Goal: Task Accomplishment & Management: Manage account settings

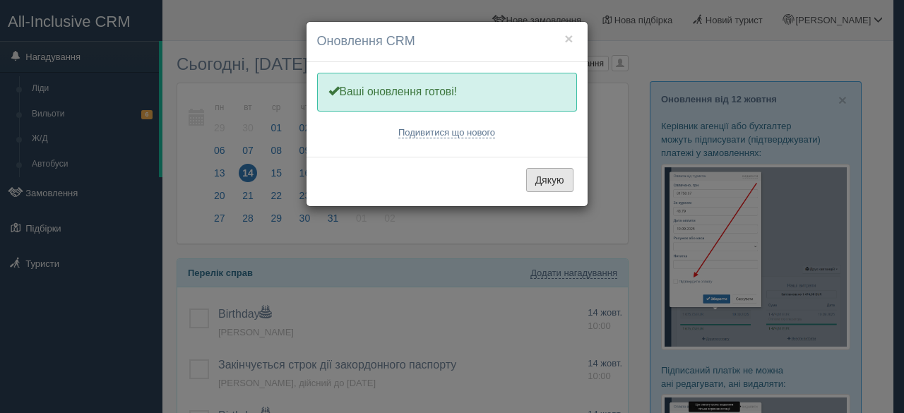
click at [553, 178] on button "Дякую" at bounding box center [549, 180] width 47 height 24
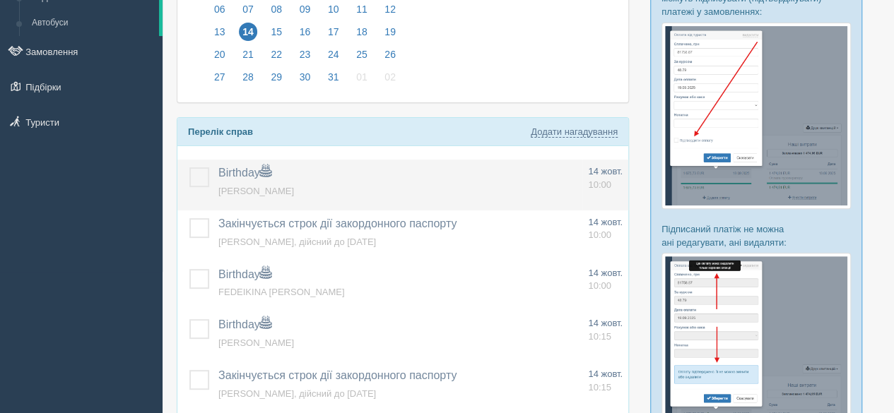
click at [189, 167] on label at bounding box center [189, 167] width 0 height 0
click at [0, 0] on input "checkbox" at bounding box center [0, 0] width 0 height 0
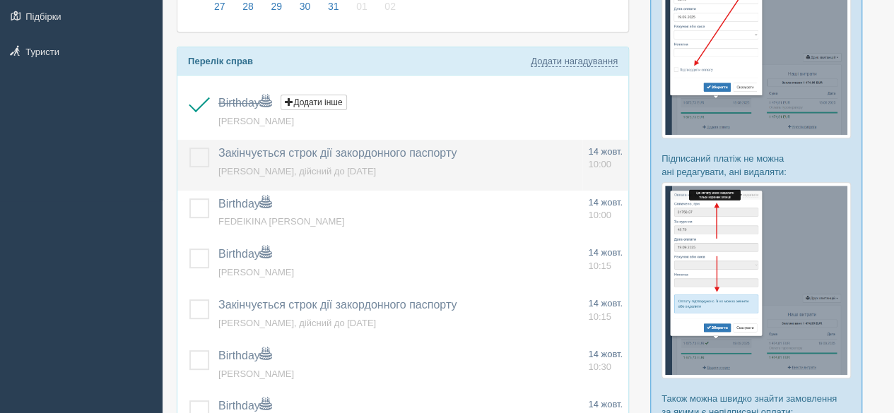
click at [189, 148] on label at bounding box center [189, 148] width 0 height 0
click at [0, 0] on input "checkbox" at bounding box center [0, 0] width 0 height 0
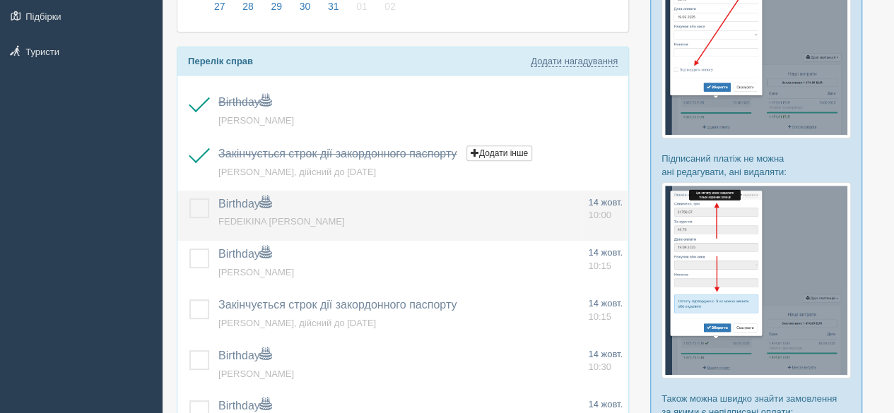
click at [189, 199] on label at bounding box center [189, 199] width 0 height 0
click at [0, 0] on input "checkbox" at bounding box center [0, 0] width 0 height 0
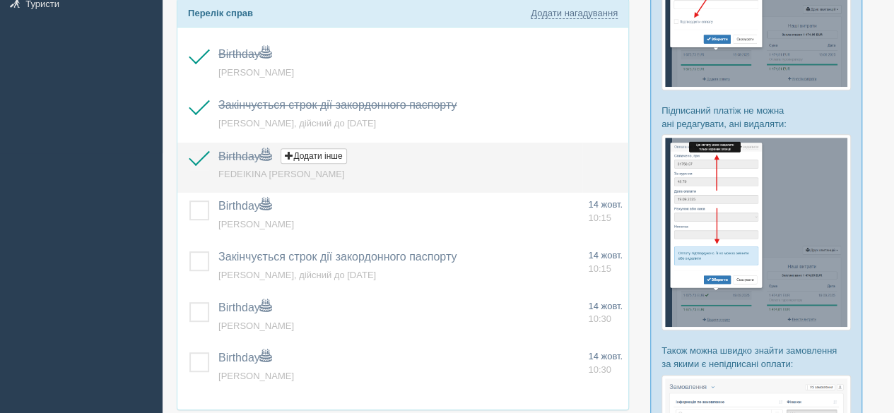
scroll to position [283, 0]
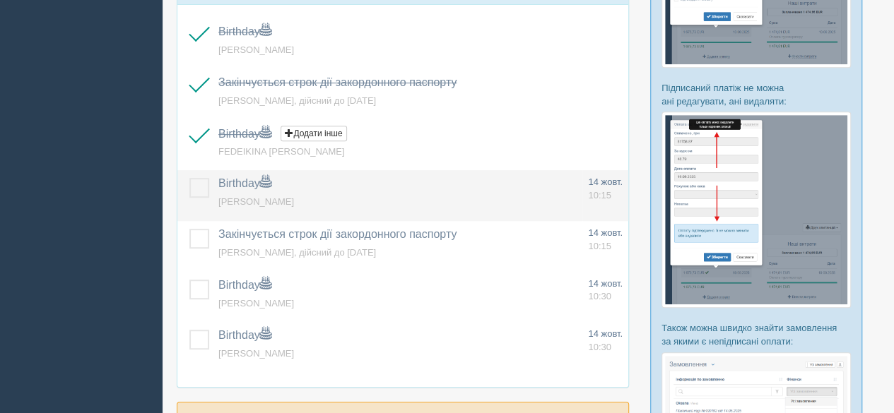
click at [189, 178] on label at bounding box center [189, 178] width 0 height 0
click at [0, 0] on input "checkbox" at bounding box center [0, 0] width 0 height 0
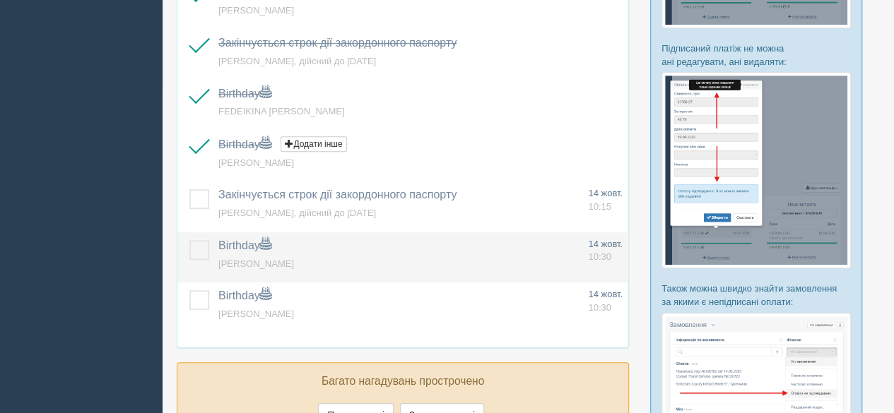
scroll to position [353, 0]
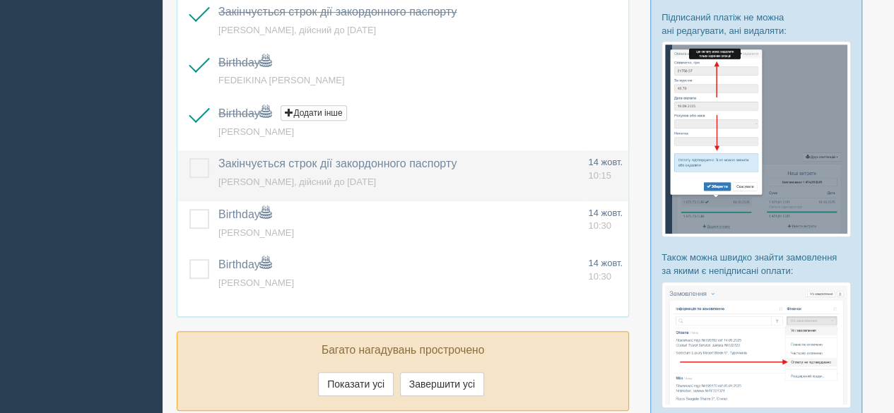
click at [189, 158] on label at bounding box center [189, 158] width 0 height 0
click at [0, 0] on input "checkbox" at bounding box center [0, 0] width 0 height 0
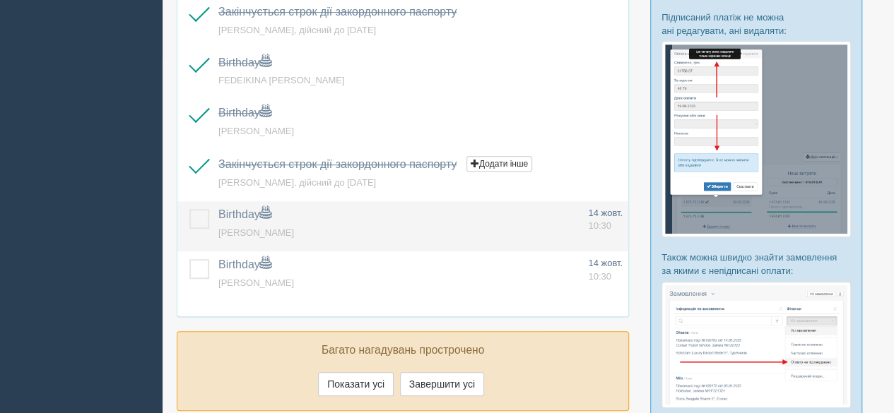
click at [189, 209] on label at bounding box center [189, 209] width 0 height 0
click at [0, 0] on input "checkbox" at bounding box center [0, 0] width 0 height 0
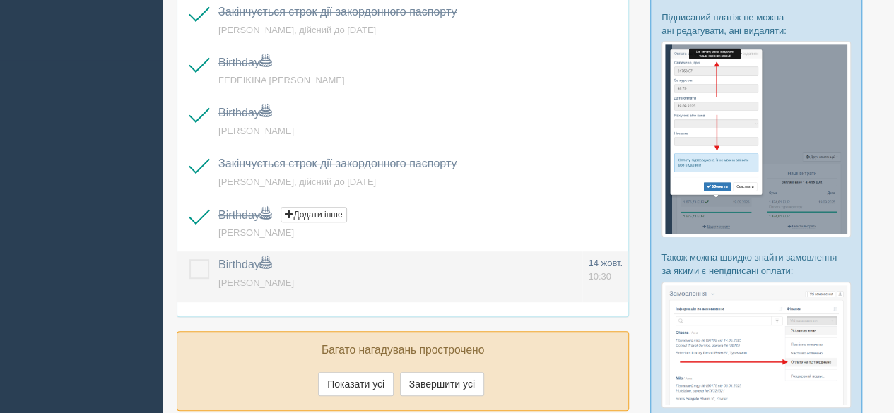
click at [189, 259] on label at bounding box center [189, 259] width 0 height 0
click at [0, 0] on input "checkbox" at bounding box center [0, 0] width 0 height 0
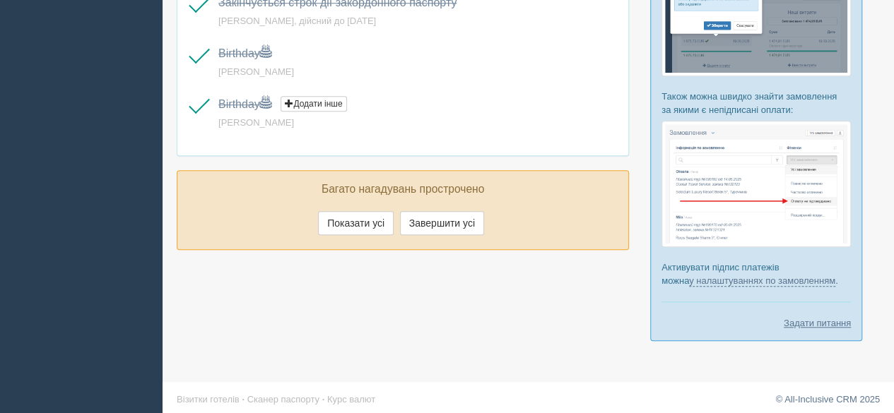
scroll to position [520, 0]
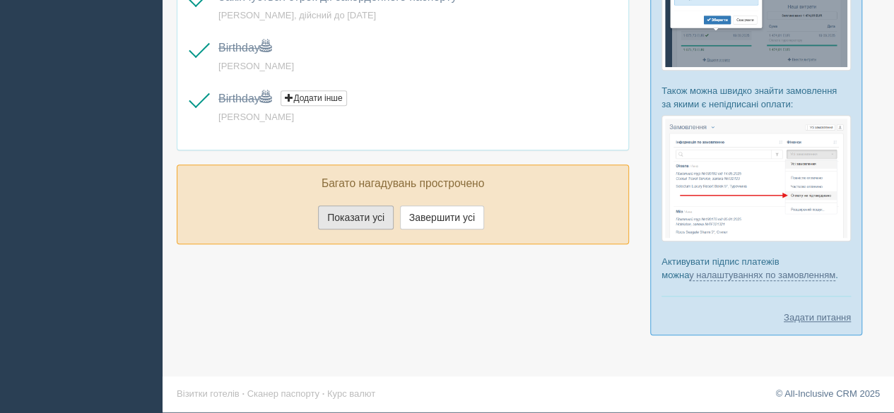
click at [360, 212] on button "Показати усі" at bounding box center [356, 218] width 76 height 24
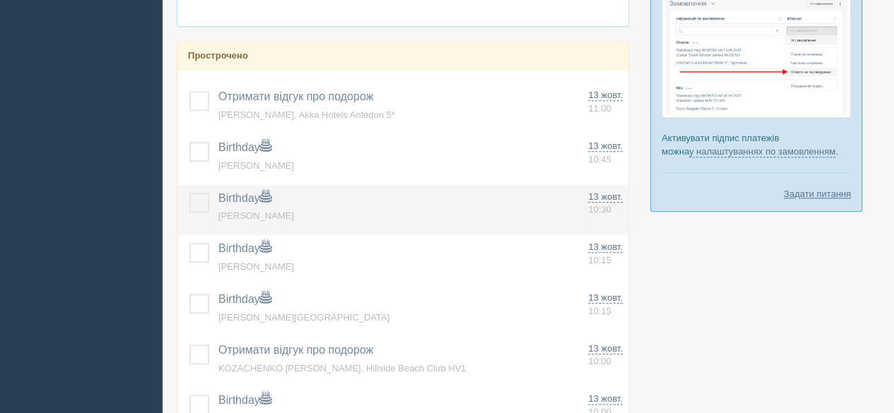
scroll to position [661, 0]
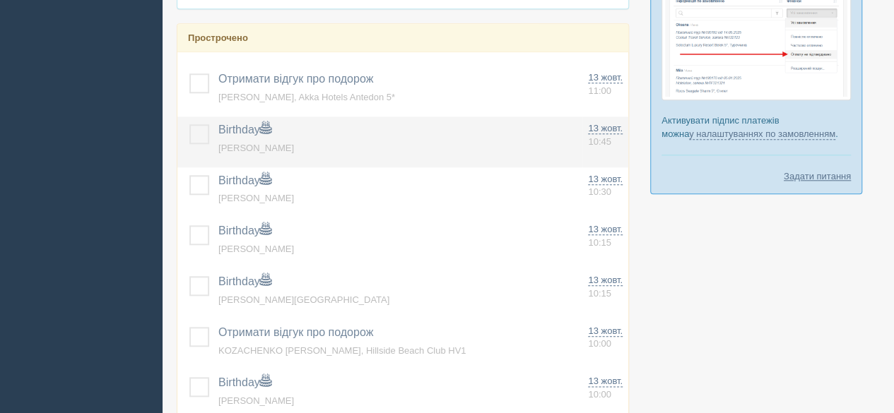
click at [189, 124] on label at bounding box center [189, 124] width 0 height 0
click at [0, 0] on input "checkbox" at bounding box center [0, 0] width 0 height 0
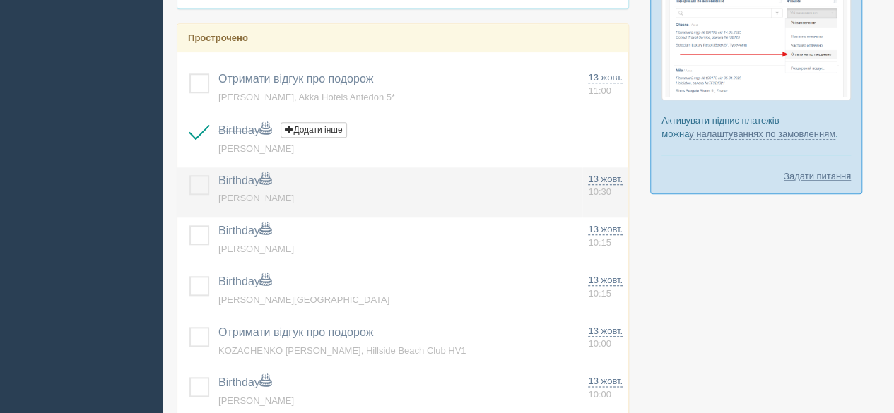
click at [189, 175] on label at bounding box center [189, 175] width 0 height 0
click at [0, 0] on input "checkbox" at bounding box center [0, 0] width 0 height 0
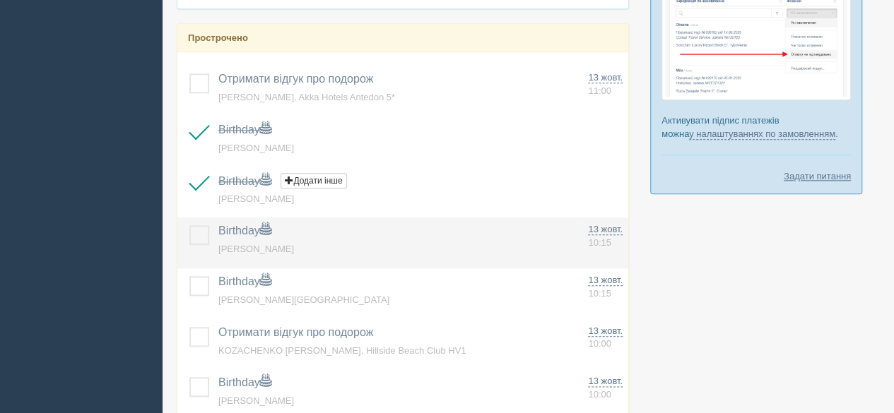
click at [189, 225] on label at bounding box center [189, 225] width 0 height 0
click at [0, 0] on input "checkbox" at bounding box center [0, 0] width 0 height 0
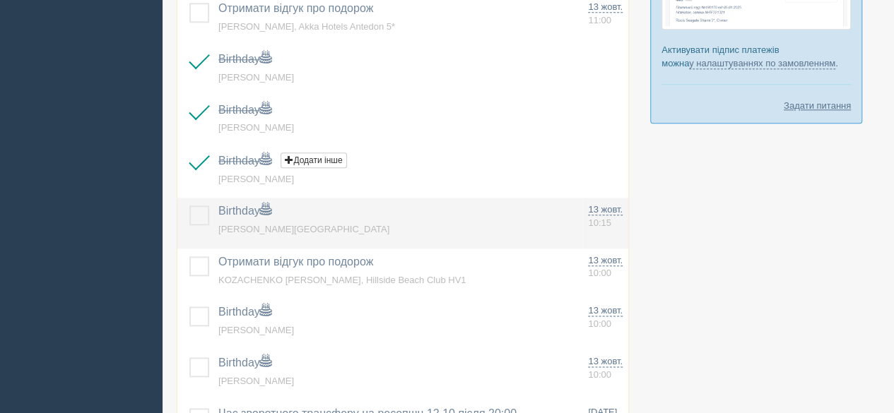
click at [189, 206] on label at bounding box center [189, 206] width 0 height 0
click at [0, 0] on input "checkbox" at bounding box center [0, 0] width 0 height 0
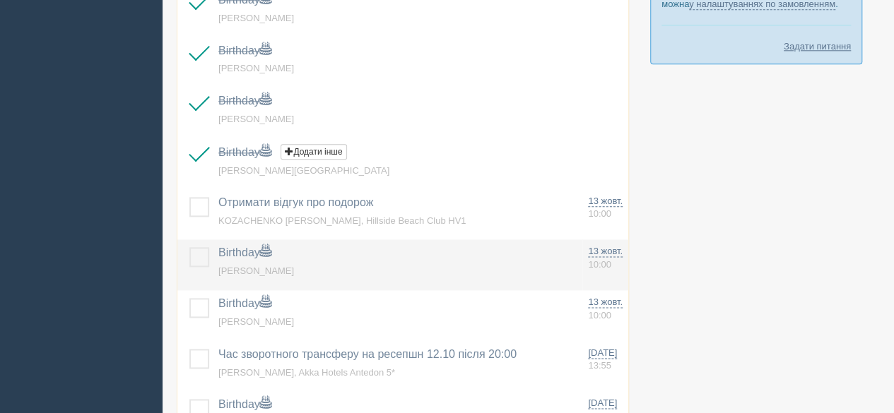
scroll to position [873, 0]
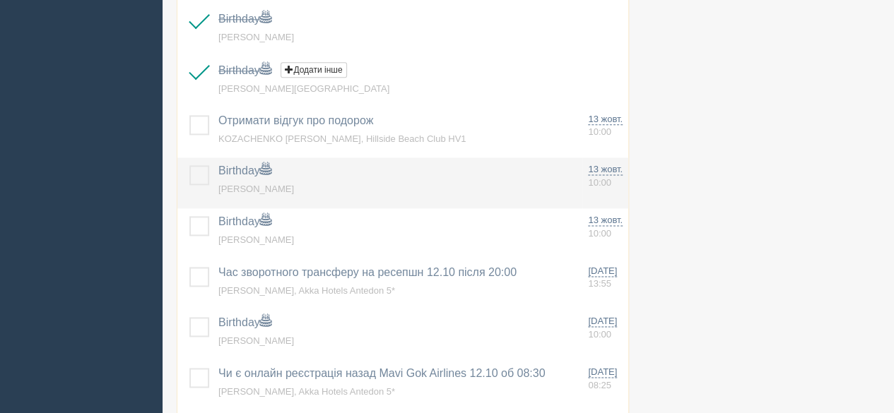
click at [189, 165] on label at bounding box center [189, 165] width 0 height 0
click at [0, 0] on input "checkbox" at bounding box center [0, 0] width 0 height 0
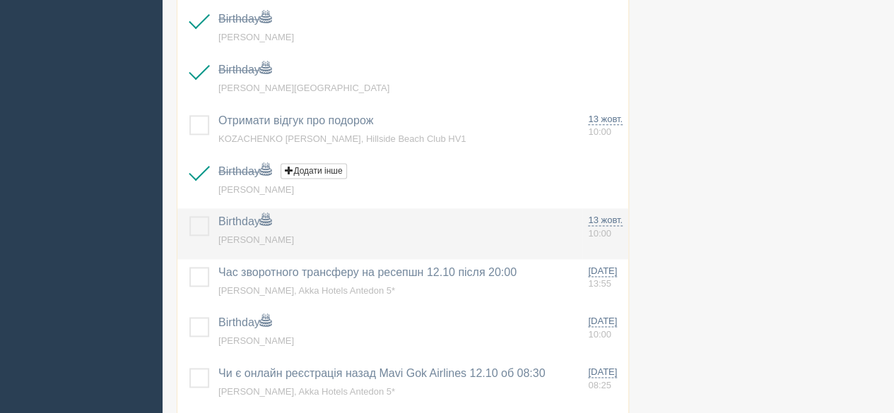
click at [189, 216] on label at bounding box center [189, 216] width 0 height 0
click at [0, 0] on input "checkbox" at bounding box center [0, 0] width 0 height 0
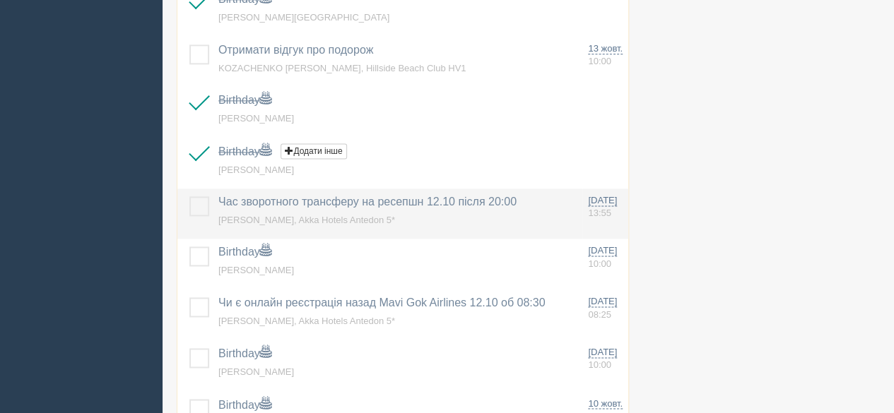
click at [189, 196] on label at bounding box center [189, 196] width 0 height 0
click at [0, 0] on input "checkbox" at bounding box center [0, 0] width 0 height 0
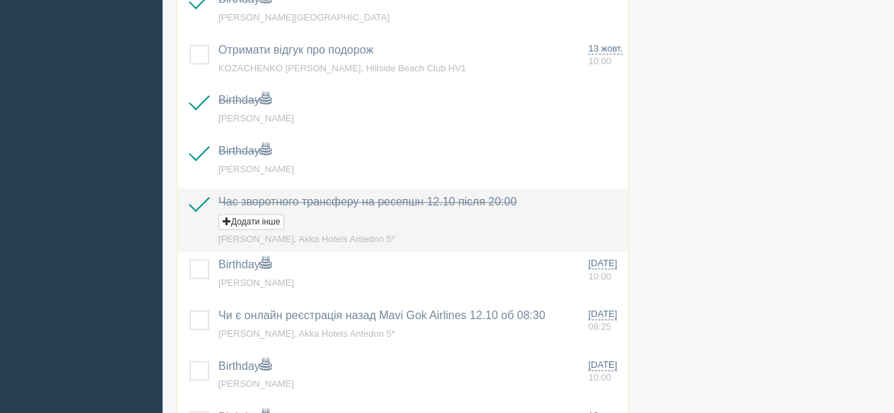
scroll to position [1015, 0]
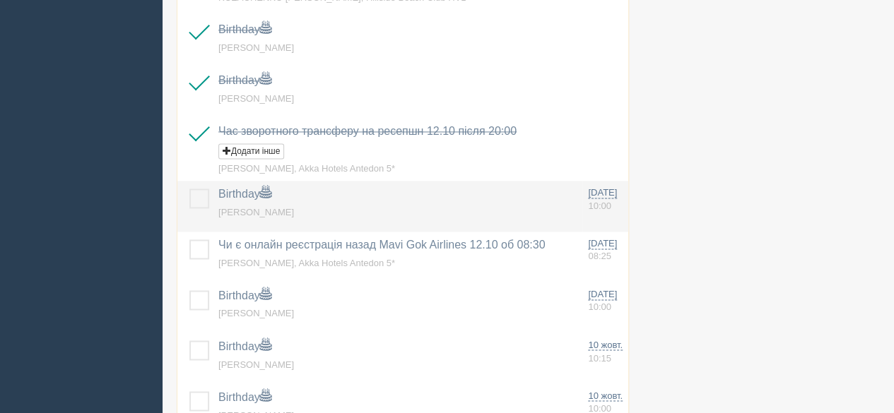
click at [189, 189] on label at bounding box center [189, 189] width 0 height 0
click at [0, 0] on input "checkbox" at bounding box center [0, 0] width 0 height 0
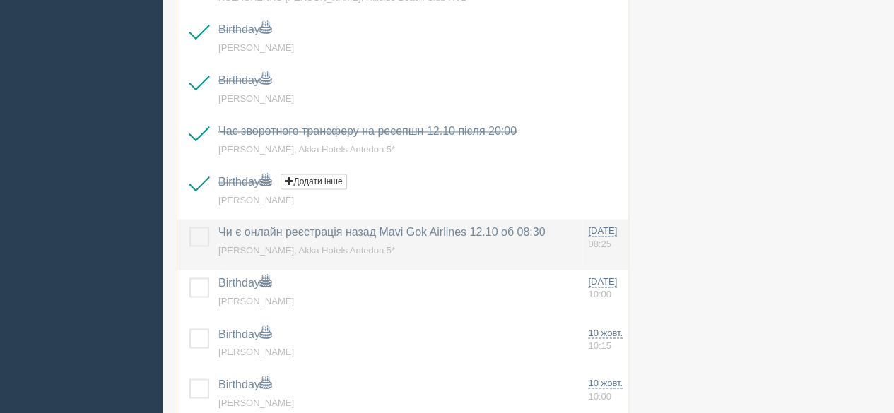
click at [189, 227] on label at bounding box center [189, 227] width 0 height 0
click at [0, 0] on input "checkbox" at bounding box center [0, 0] width 0 height 0
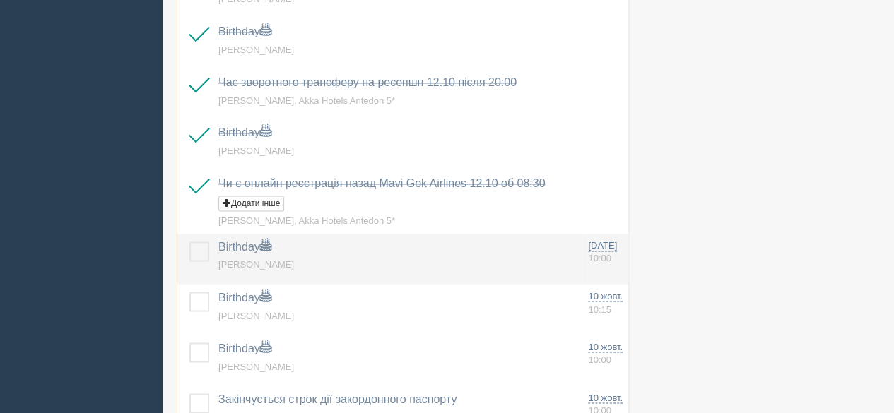
scroll to position [1085, 0]
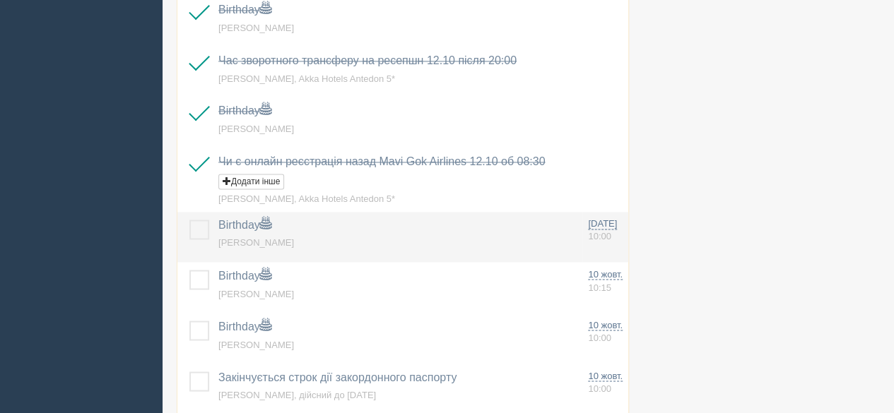
click at [189, 220] on label at bounding box center [189, 220] width 0 height 0
click at [0, 0] on input "checkbox" at bounding box center [0, 0] width 0 height 0
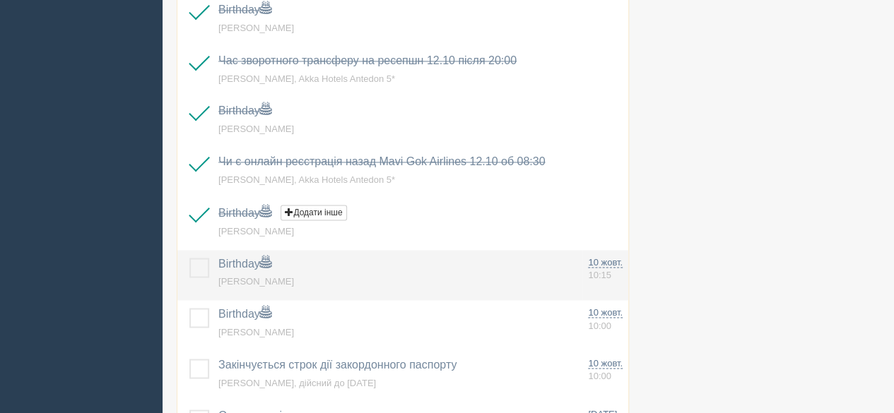
click at [189, 258] on label at bounding box center [189, 258] width 0 height 0
click at [0, 0] on input "checkbox" at bounding box center [0, 0] width 0 height 0
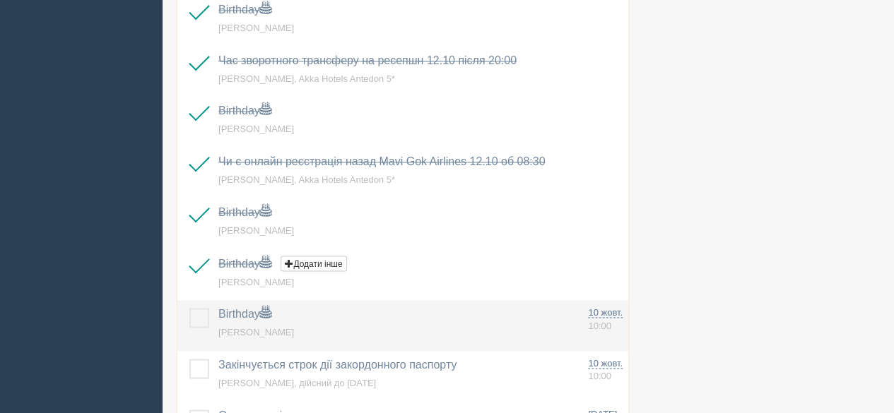
click at [189, 308] on label at bounding box center [189, 308] width 0 height 0
click at [0, 0] on input "checkbox" at bounding box center [0, 0] width 0 height 0
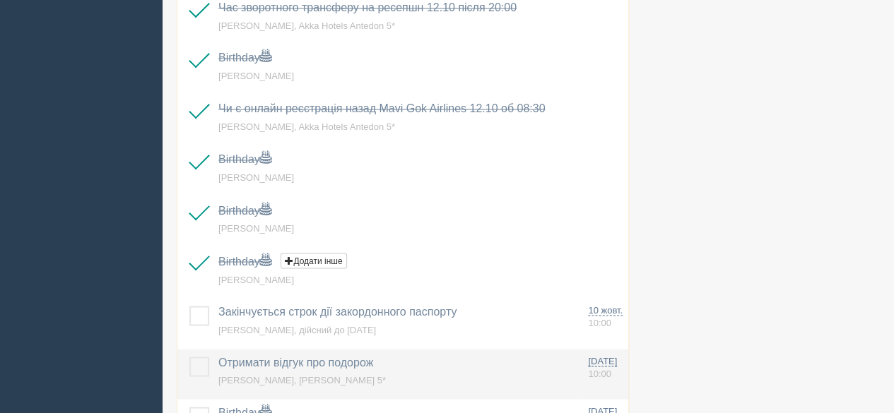
scroll to position [1227, 0]
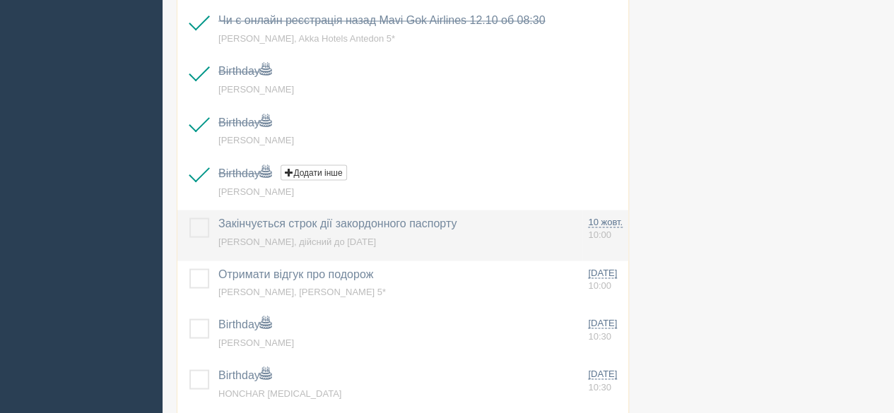
drag, startPoint x: 196, startPoint y: 219, endPoint x: 196, endPoint y: 233, distance: 14.1
click at [189, 218] on label at bounding box center [189, 218] width 0 height 0
click at [0, 0] on input "checkbox" at bounding box center [0, 0] width 0 height 0
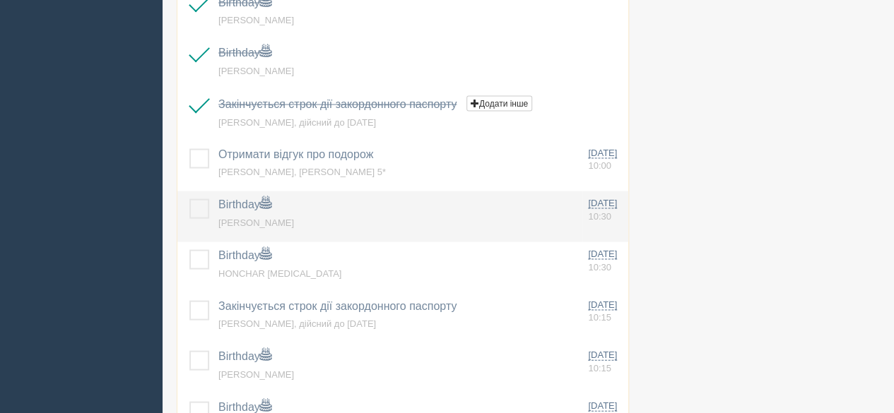
scroll to position [1368, 0]
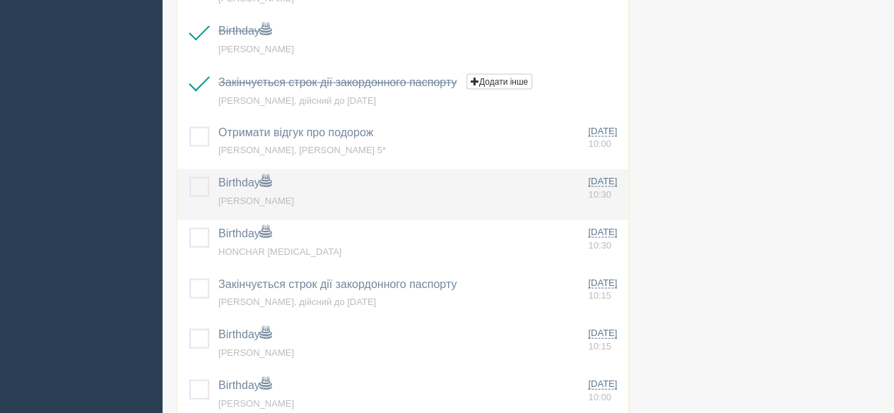
click at [189, 177] on label at bounding box center [189, 177] width 0 height 0
click at [0, 0] on input "checkbox" at bounding box center [0, 0] width 0 height 0
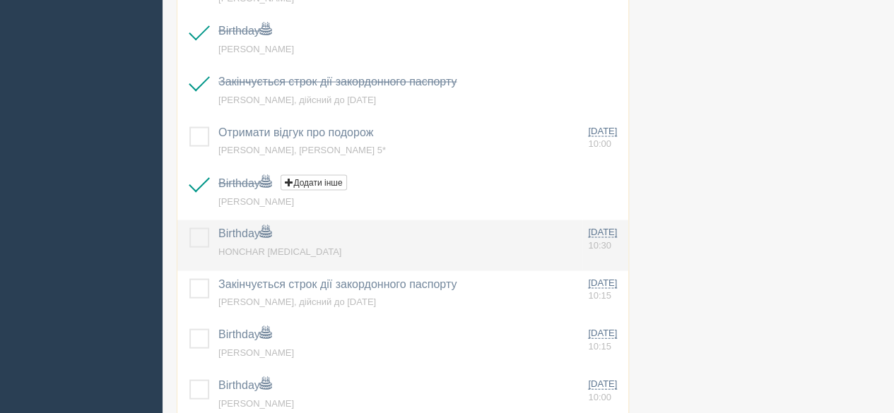
click at [189, 228] on label at bounding box center [189, 228] width 0 height 0
click at [0, 0] on input "checkbox" at bounding box center [0, 0] width 0 height 0
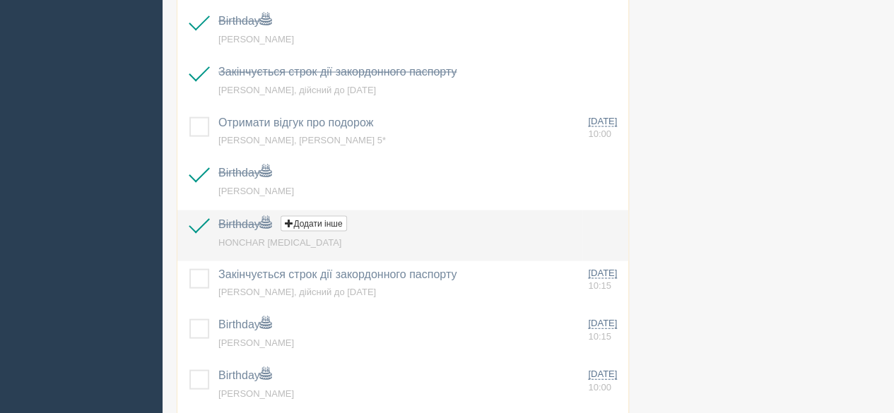
scroll to position [1439, 0]
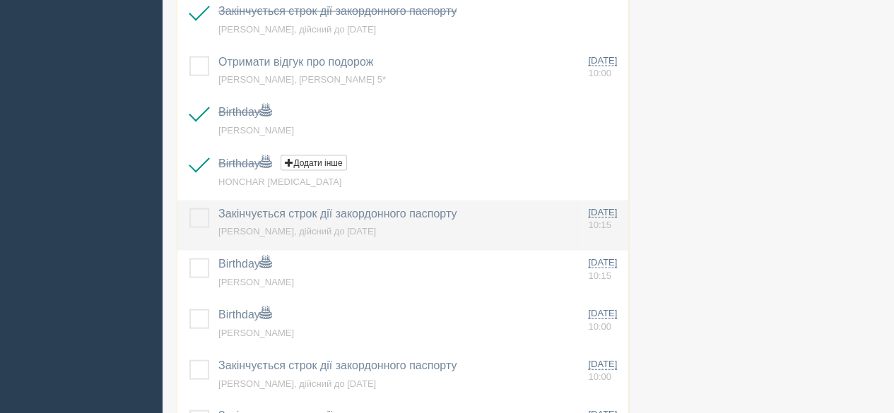
click at [189, 208] on label at bounding box center [189, 208] width 0 height 0
click at [0, 0] on input "checkbox" at bounding box center [0, 0] width 0 height 0
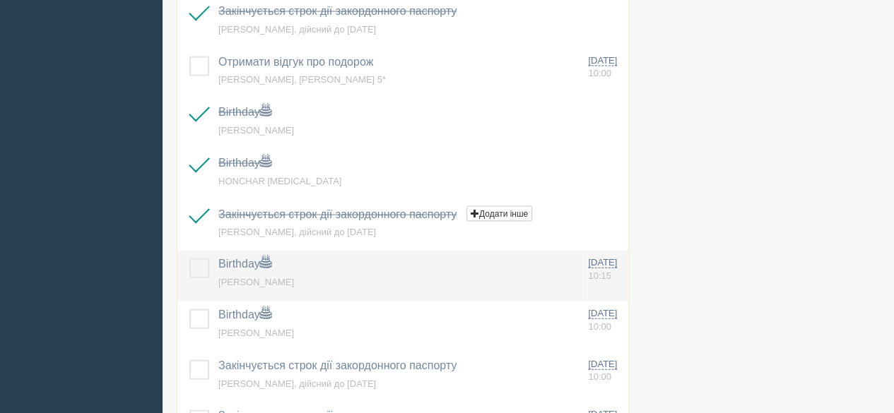
click at [189, 259] on label at bounding box center [189, 259] width 0 height 0
click at [0, 0] on input "checkbox" at bounding box center [0, 0] width 0 height 0
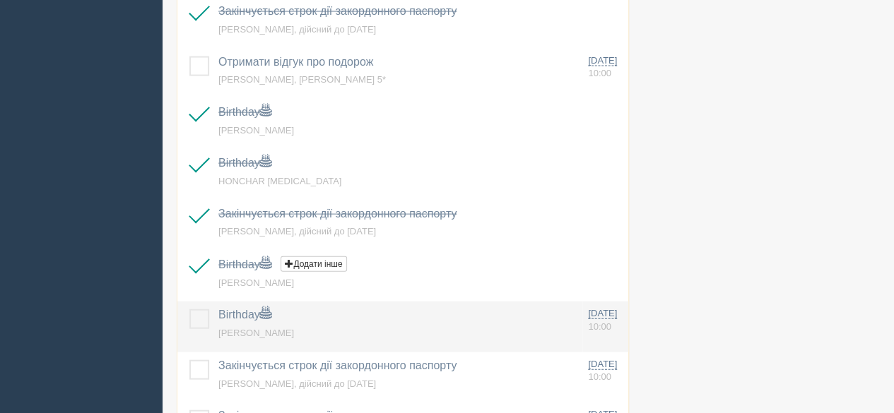
click at [189, 309] on label at bounding box center [189, 309] width 0 height 0
click at [0, 0] on input "checkbox" at bounding box center [0, 0] width 0 height 0
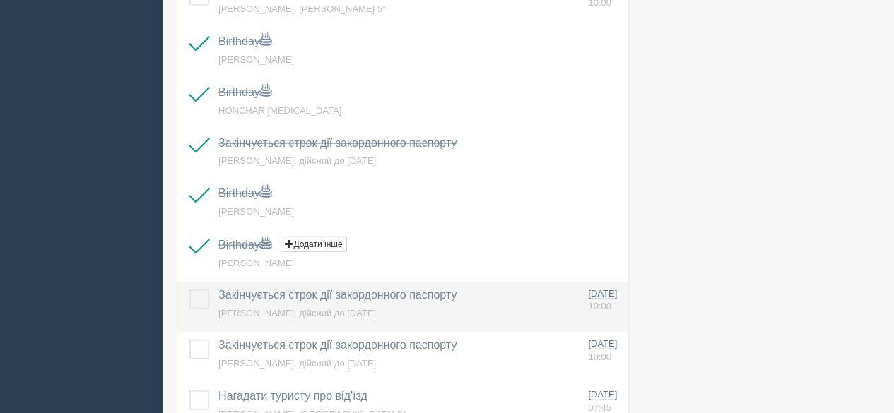
click at [189, 290] on label at bounding box center [189, 290] width 0 height 0
click at [0, 0] on input "checkbox" at bounding box center [0, 0] width 0 height 0
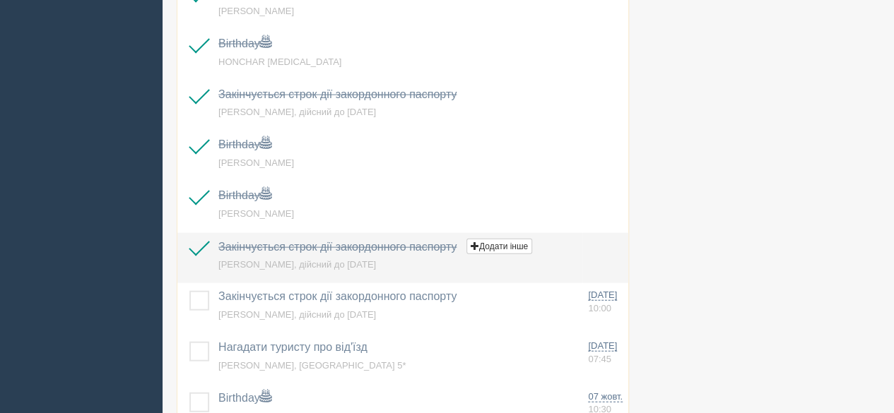
scroll to position [1580, 0]
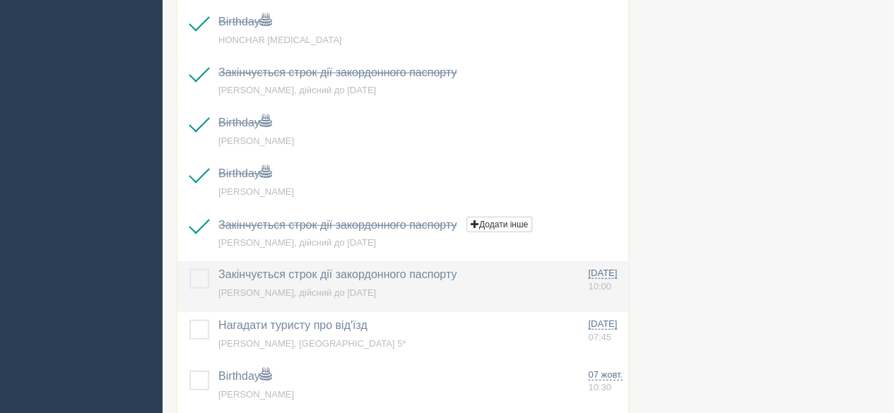
click at [189, 269] on label at bounding box center [189, 269] width 0 height 0
click at [0, 0] on input "checkbox" at bounding box center [0, 0] width 0 height 0
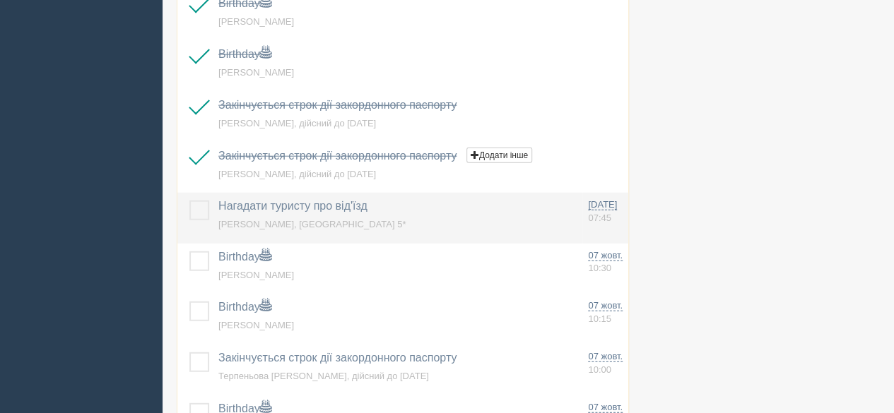
scroll to position [1721, 0]
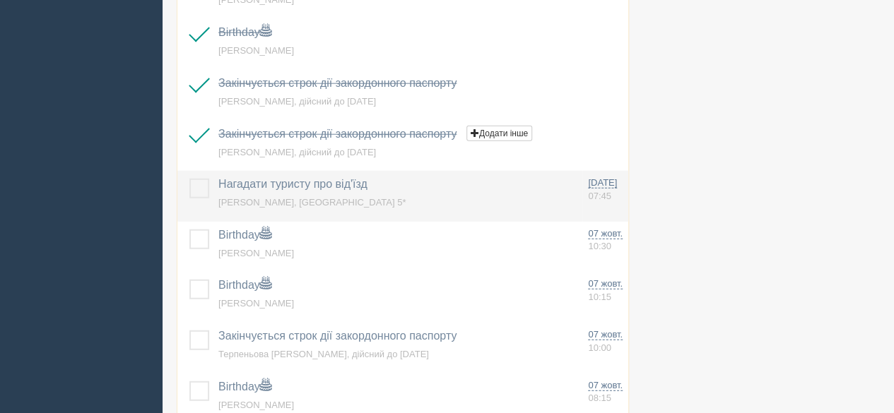
click at [189, 179] on label at bounding box center [189, 179] width 0 height 0
click at [0, 0] on input "checkbox" at bounding box center [0, 0] width 0 height 0
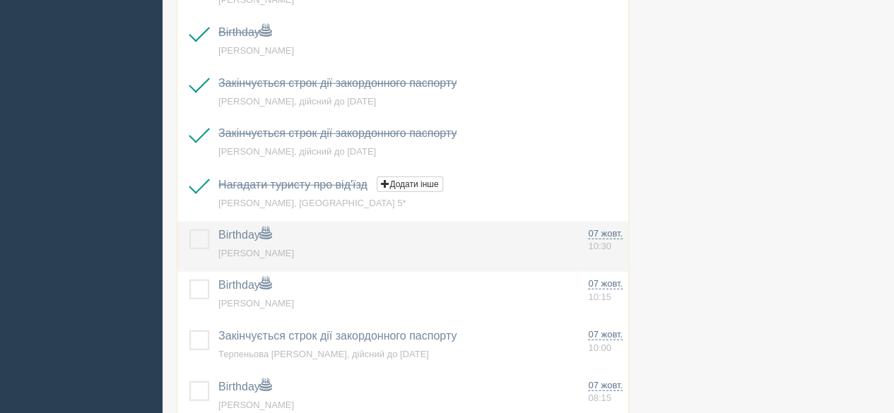
click at [189, 230] on label at bounding box center [189, 230] width 0 height 0
click at [0, 0] on input "checkbox" at bounding box center [0, 0] width 0 height 0
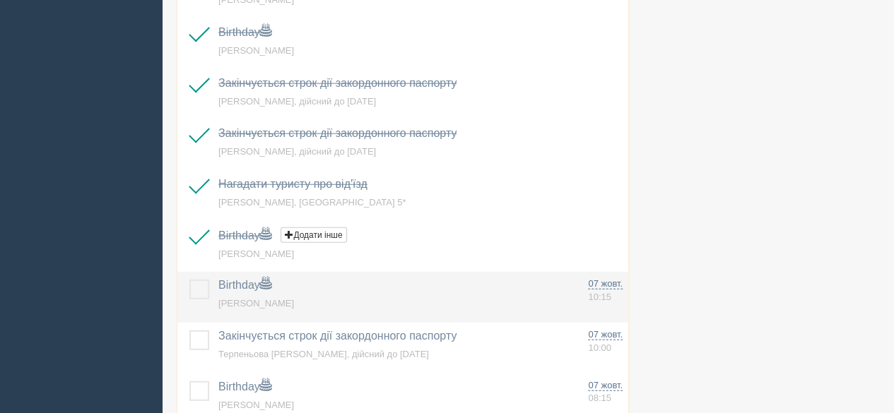
click at [189, 280] on label at bounding box center [189, 280] width 0 height 0
click at [0, 0] on input "checkbox" at bounding box center [0, 0] width 0 height 0
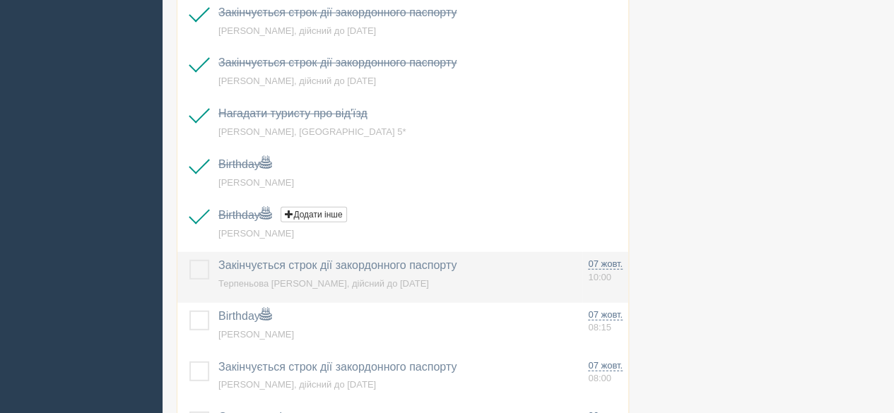
click at [189, 260] on label at bounding box center [189, 260] width 0 height 0
click at [0, 0] on input "checkbox" at bounding box center [0, 0] width 0 height 0
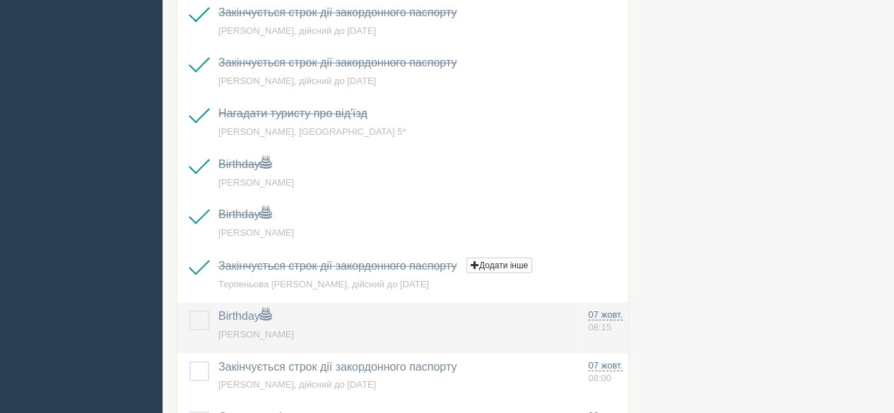
click at [189, 311] on label at bounding box center [189, 311] width 0 height 0
click at [0, 0] on input "checkbox" at bounding box center [0, 0] width 0 height 0
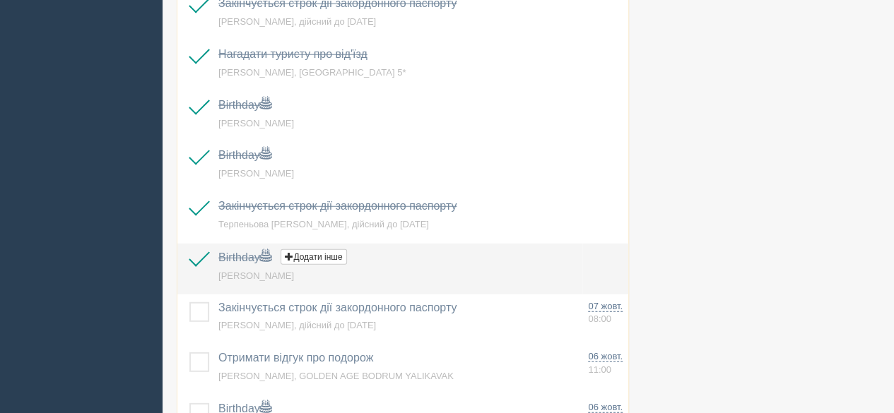
scroll to position [1933, 0]
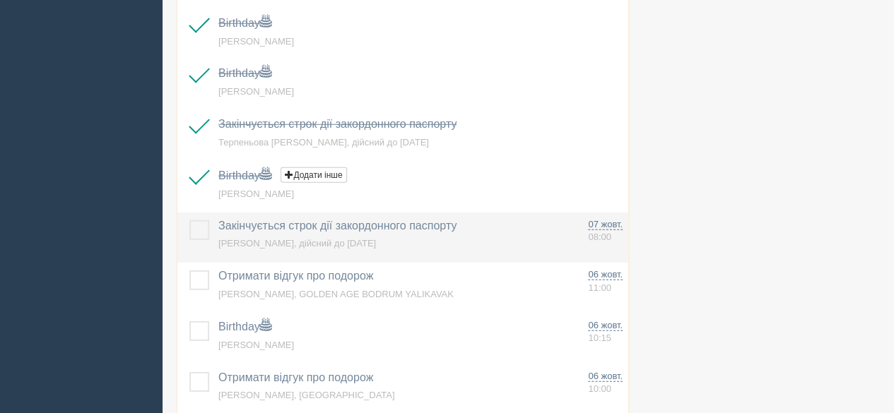
click at [189, 220] on label at bounding box center [189, 220] width 0 height 0
click at [0, 0] on input "checkbox" at bounding box center [0, 0] width 0 height 0
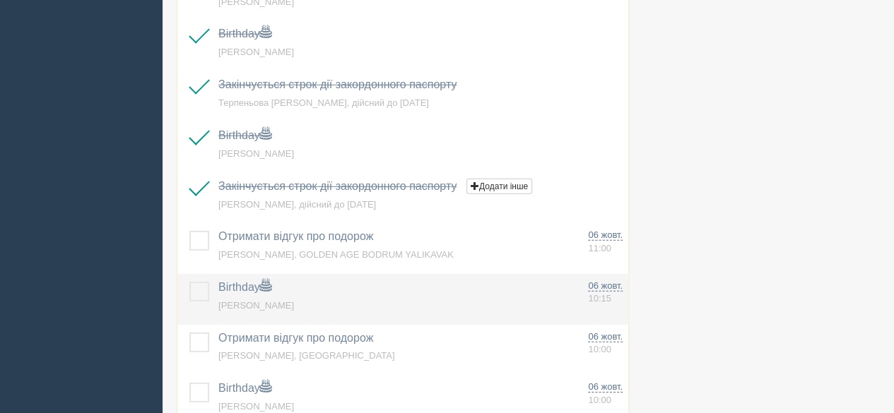
scroll to position [2004, 0]
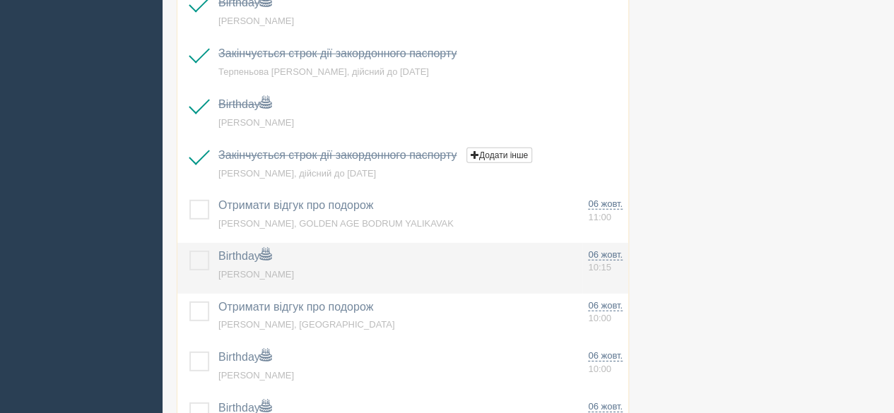
click at [189, 251] on label at bounding box center [189, 251] width 0 height 0
click at [0, 0] on input "checkbox" at bounding box center [0, 0] width 0 height 0
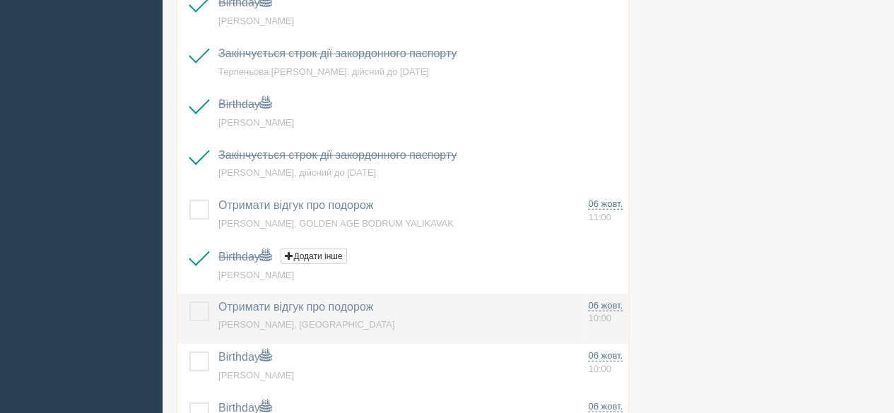
scroll to position [2075, 0]
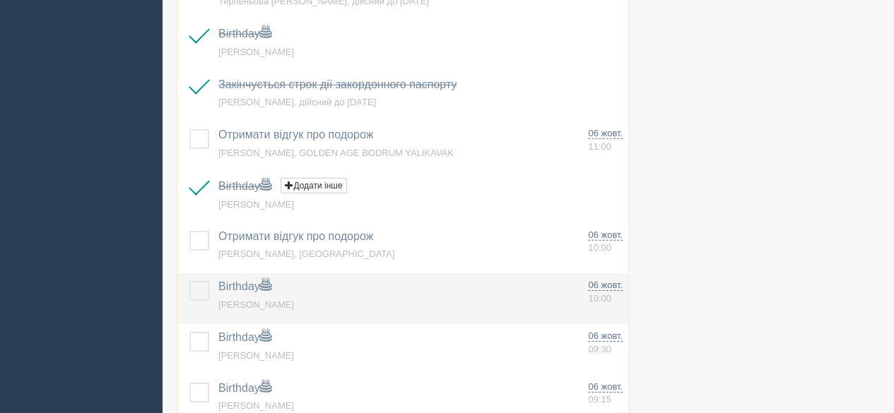
click at [189, 281] on label at bounding box center [189, 281] width 0 height 0
click at [0, 0] on input "checkbox" at bounding box center [0, 0] width 0 height 0
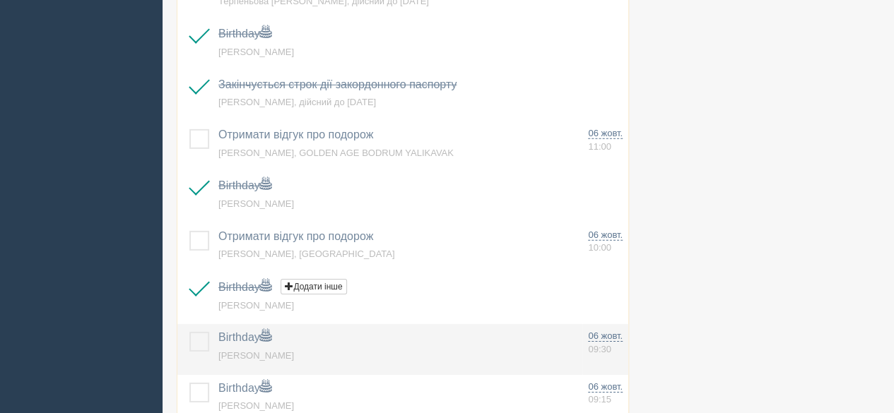
click at [189, 332] on label at bounding box center [189, 332] width 0 height 0
click at [0, 0] on input "checkbox" at bounding box center [0, 0] width 0 height 0
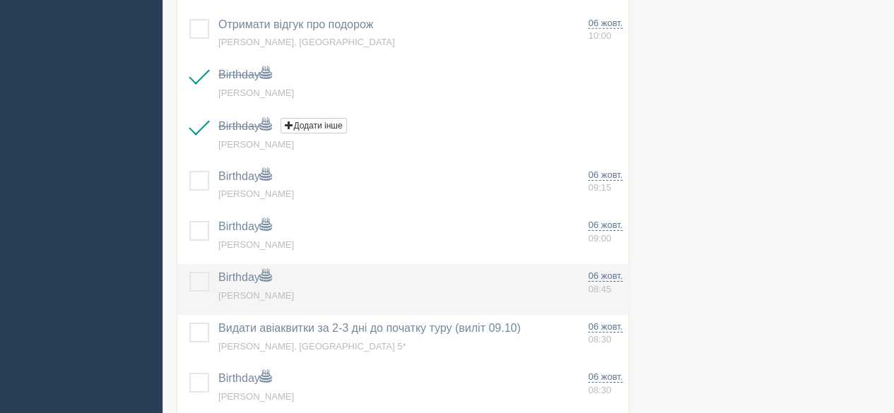
scroll to position [2287, 0]
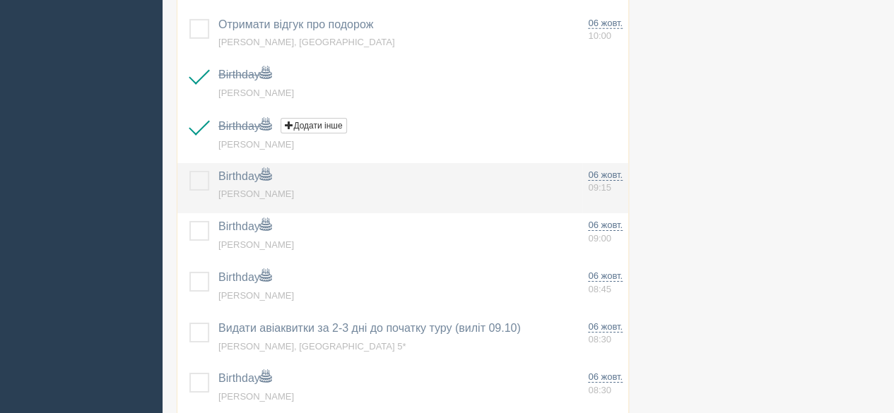
click at [189, 171] on label at bounding box center [189, 171] width 0 height 0
click at [0, 0] on input "checkbox" at bounding box center [0, 0] width 0 height 0
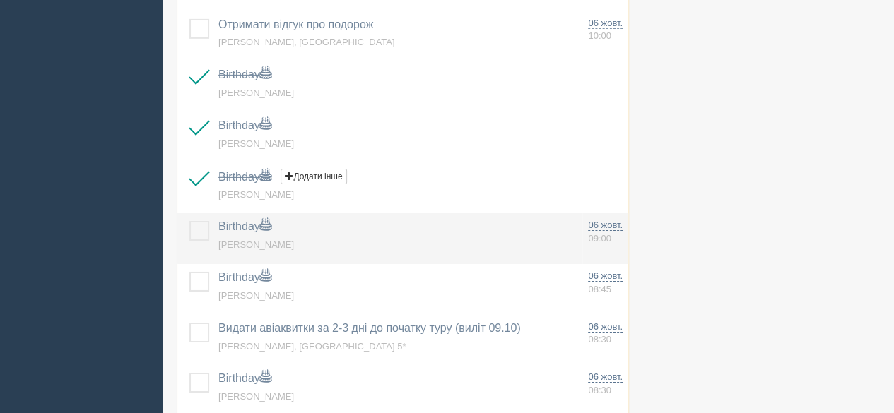
click at [189, 221] on label at bounding box center [189, 221] width 0 height 0
click at [0, 0] on input "checkbox" at bounding box center [0, 0] width 0 height 0
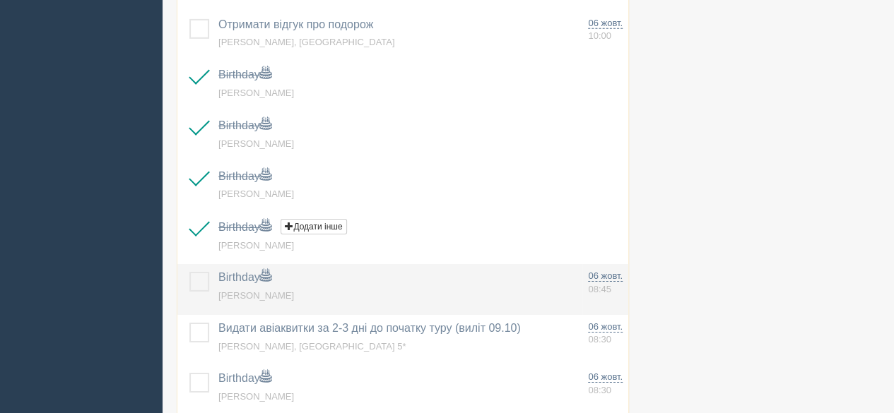
click at [189, 272] on label at bounding box center [189, 272] width 0 height 0
click at [0, 0] on input "checkbox" at bounding box center [0, 0] width 0 height 0
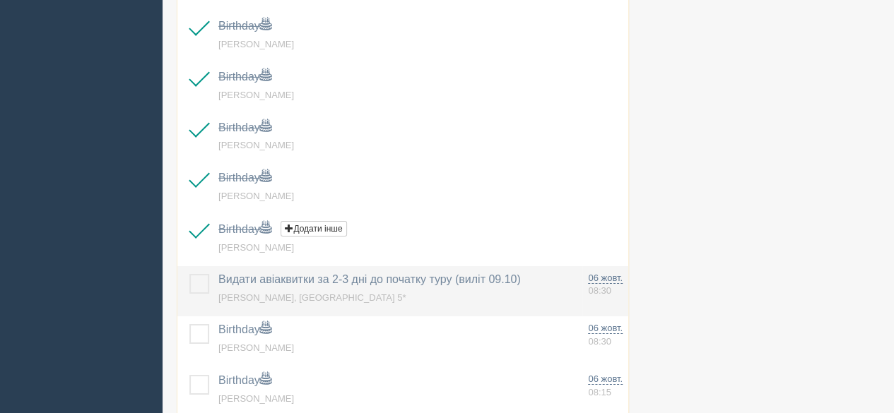
scroll to position [2357, 0]
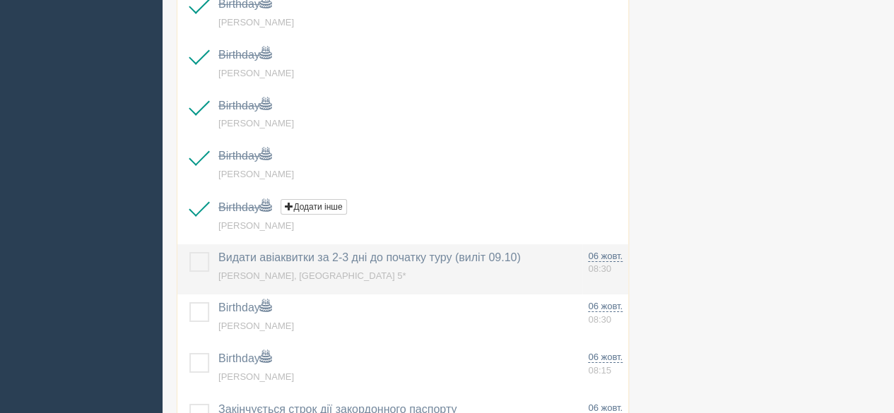
click at [189, 252] on label at bounding box center [189, 252] width 0 height 0
click at [0, 0] on input "checkbox" at bounding box center [0, 0] width 0 height 0
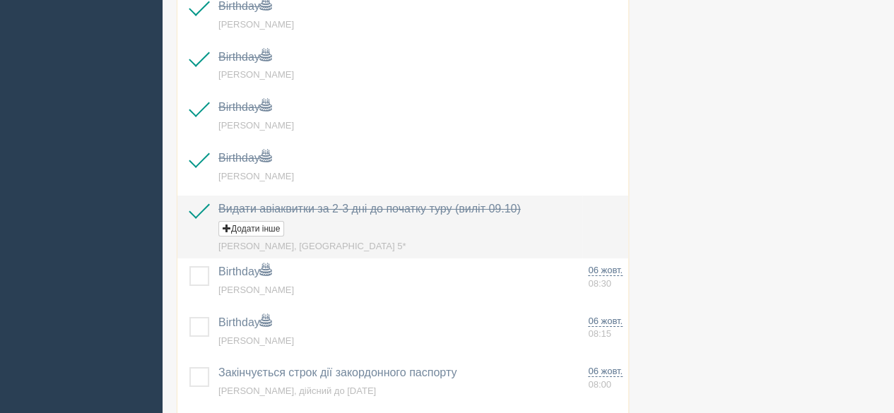
scroll to position [2428, 0]
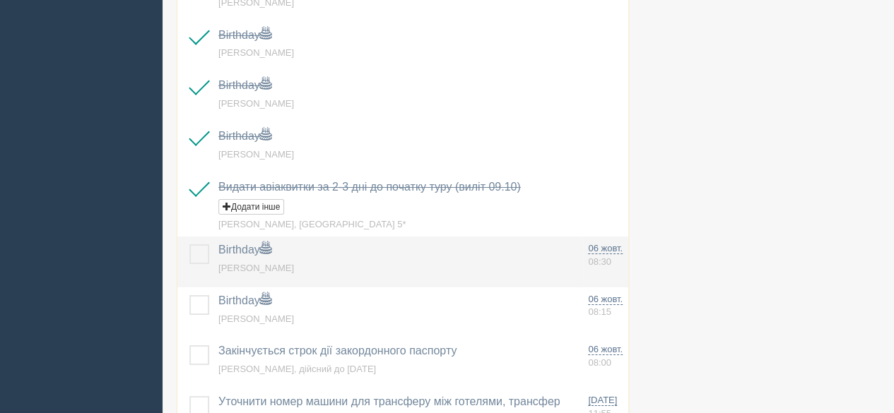
click at [189, 244] on label at bounding box center [189, 244] width 0 height 0
click at [0, 0] on input "checkbox" at bounding box center [0, 0] width 0 height 0
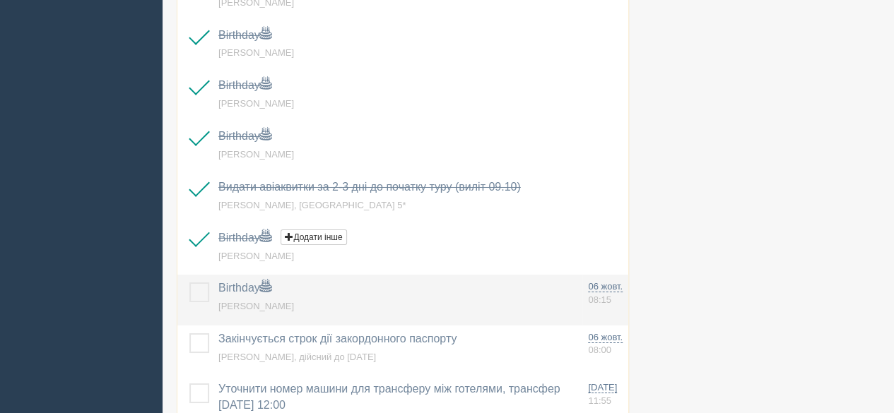
click at [189, 283] on label at bounding box center [189, 283] width 0 height 0
click at [0, 0] on input "checkbox" at bounding box center [0, 0] width 0 height 0
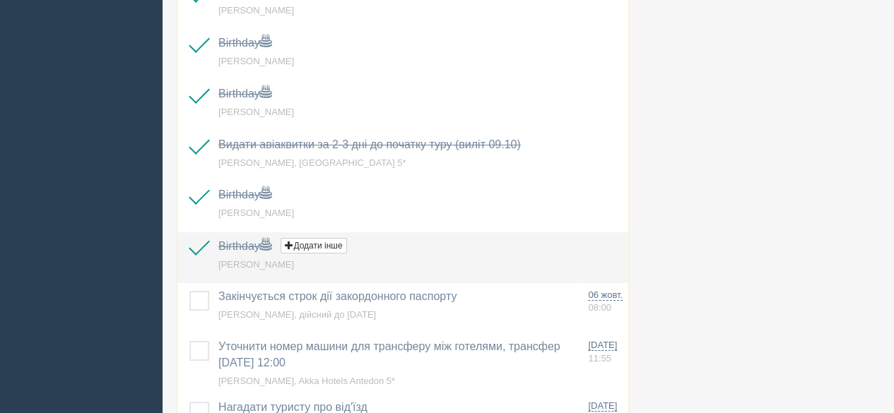
scroll to position [2499, 0]
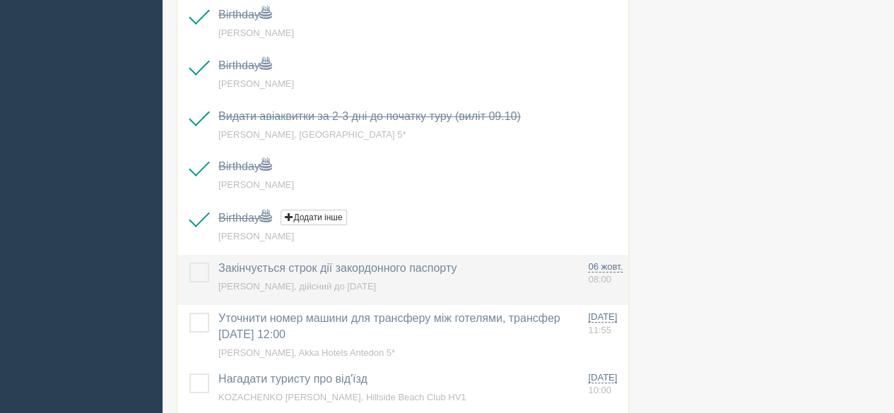
click at [189, 263] on label at bounding box center [189, 263] width 0 height 0
click at [0, 0] on input "checkbox" at bounding box center [0, 0] width 0 height 0
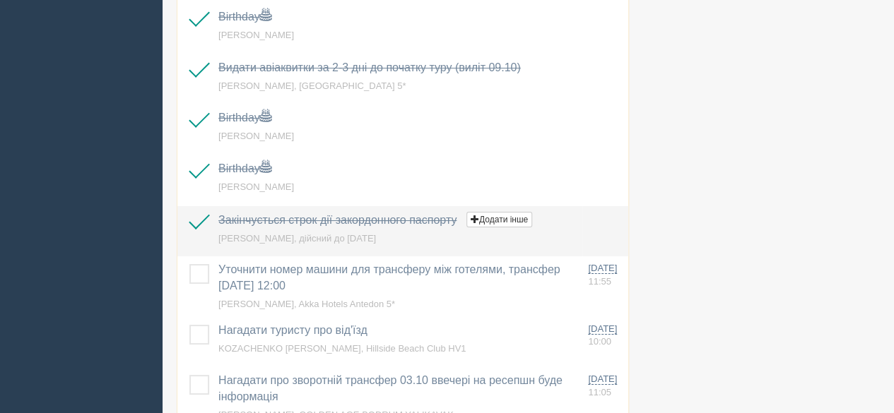
scroll to position [2569, 0]
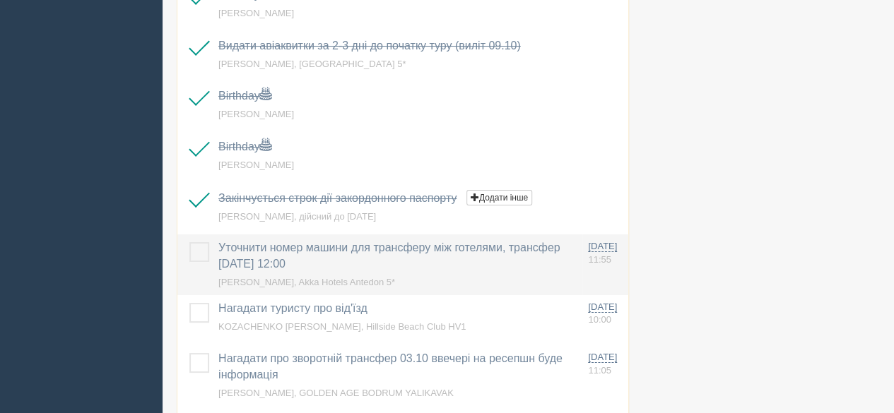
click at [189, 242] on label at bounding box center [189, 242] width 0 height 0
click at [0, 0] on input "checkbox" at bounding box center [0, 0] width 0 height 0
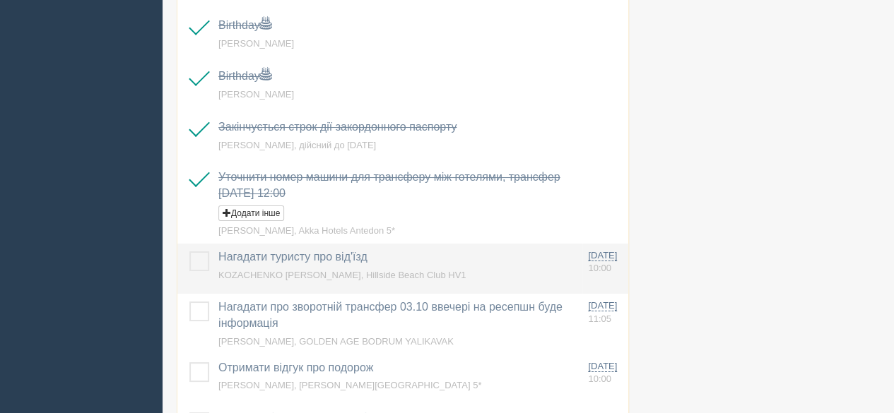
scroll to position [2711, 0]
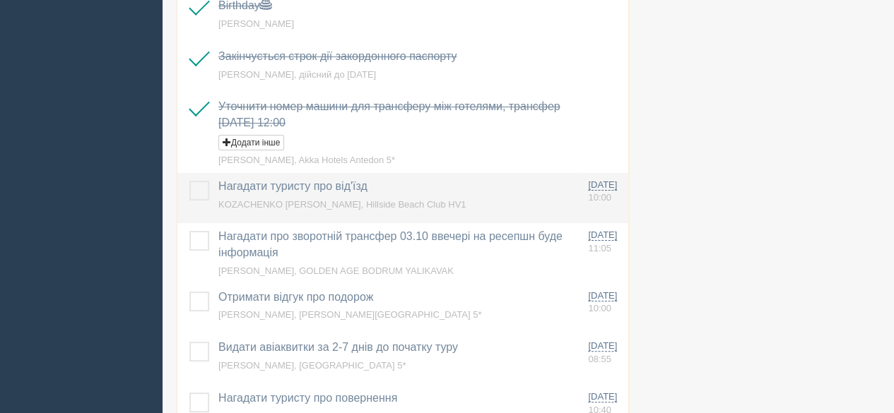
click at [189, 181] on label at bounding box center [189, 181] width 0 height 0
click at [0, 0] on input "checkbox" at bounding box center [0, 0] width 0 height 0
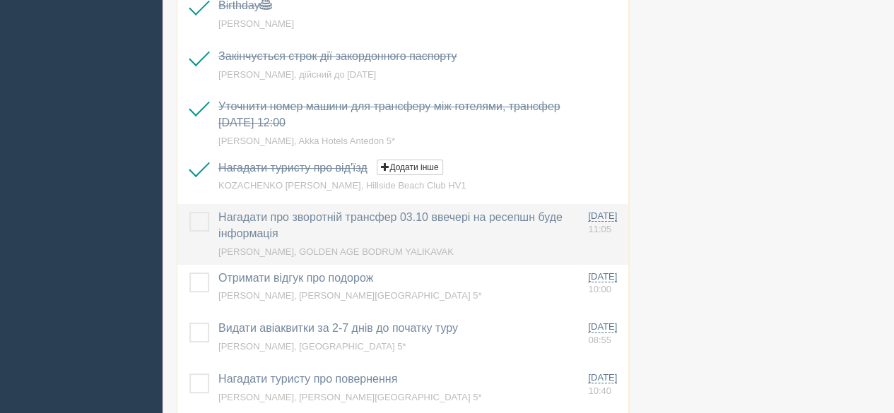
scroll to position [2781, 0]
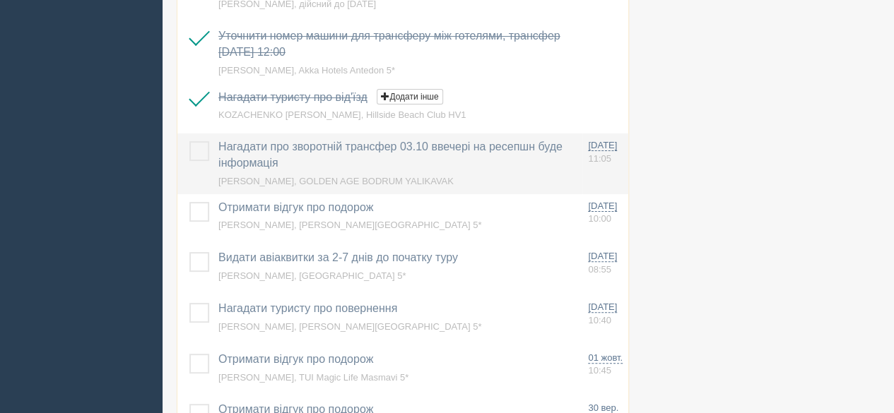
click at [189, 141] on label at bounding box center [189, 141] width 0 height 0
click at [0, 0] on input "checkbox" at bounding box center [0, 0] width 0 height 0
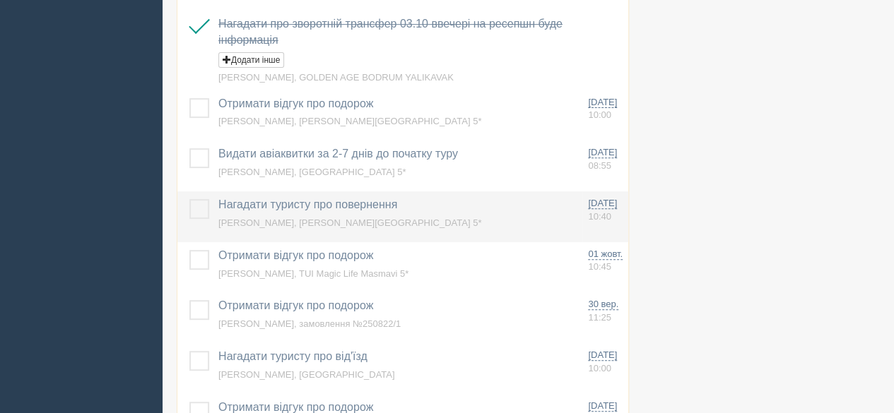
scroll to position [2922, 0]
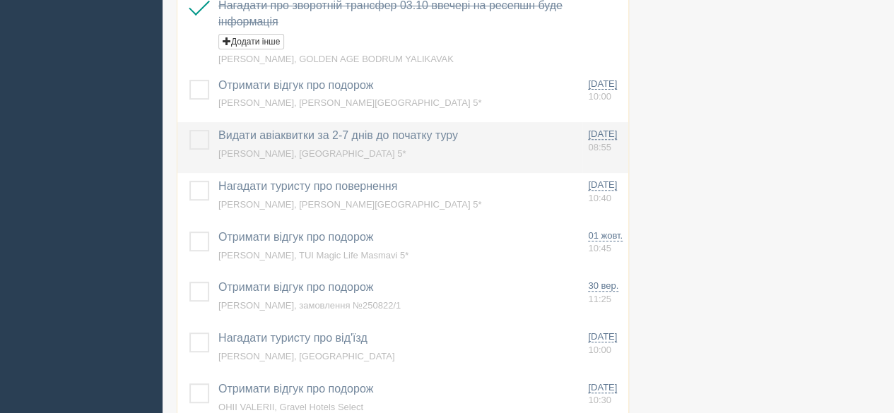
click at [189, 130] on label at bounding box center [189, 130] width 0 height 0
click at [0, 0] on input "checkbox" at bounding box center [0, 0] width 0 height 0
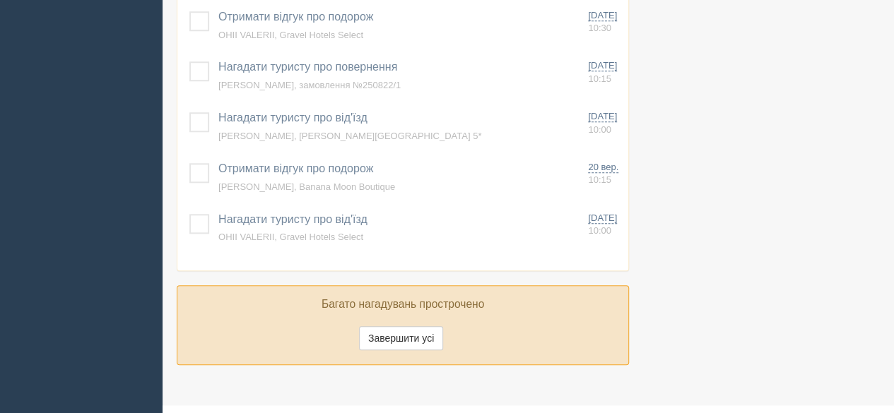
scroll to position [3300, 0]
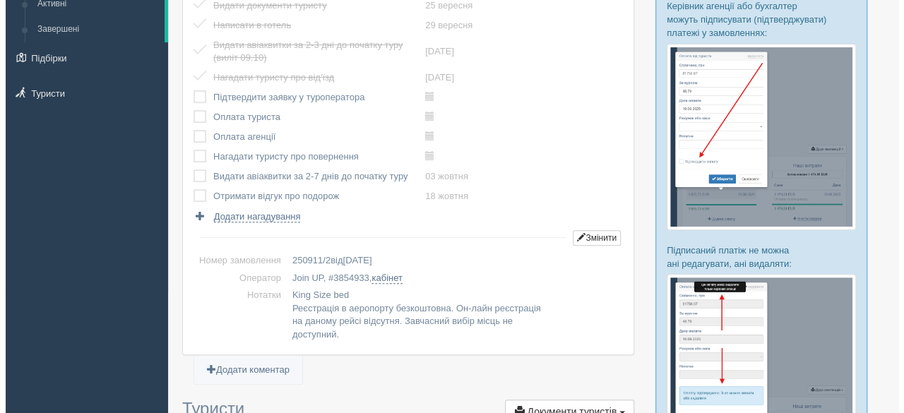
scroll to position [71, 0]
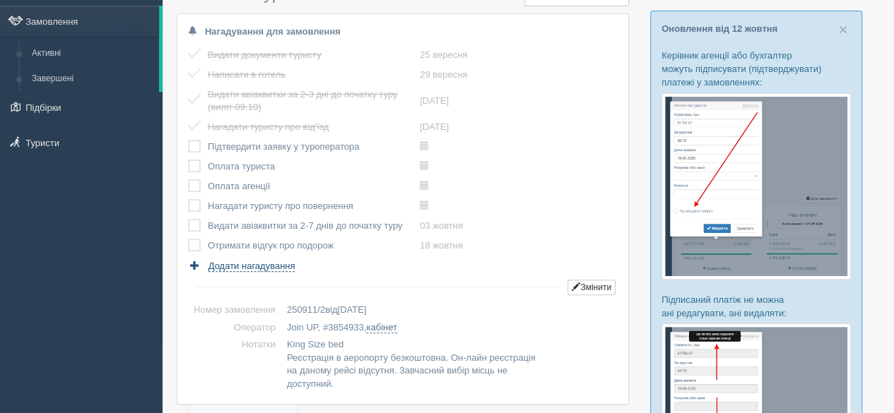
click at [259, 265] on span "Додати нагадування" at bounding box center [251, 266] width 87 height 11
select select "19"
select select "35"
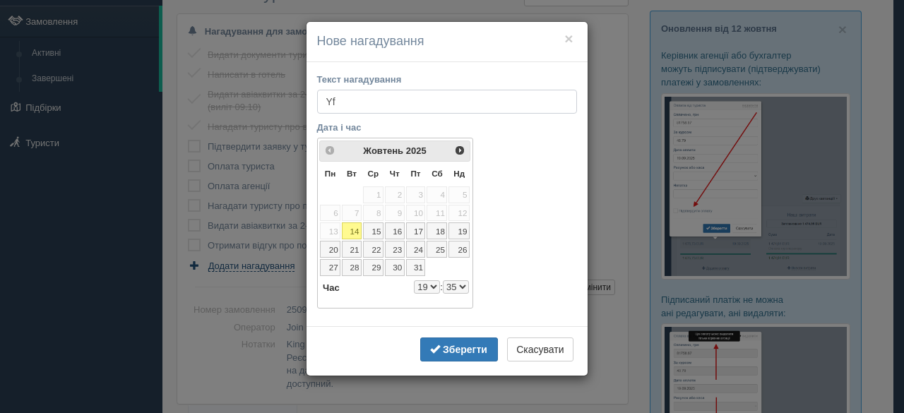
type input "Y"
type input "н"
type input "Нагадати про час зворотного трансферу 15.10 після 20:00 на ресепшн. Виліт 16.10"
click at [378, 227] on link "15" at bounding box center [373, 231] width 20 height 17
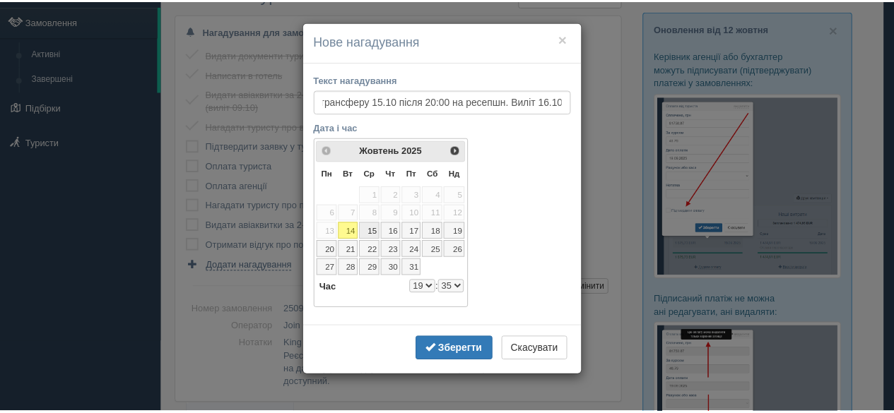
scroll to position [0, 0]
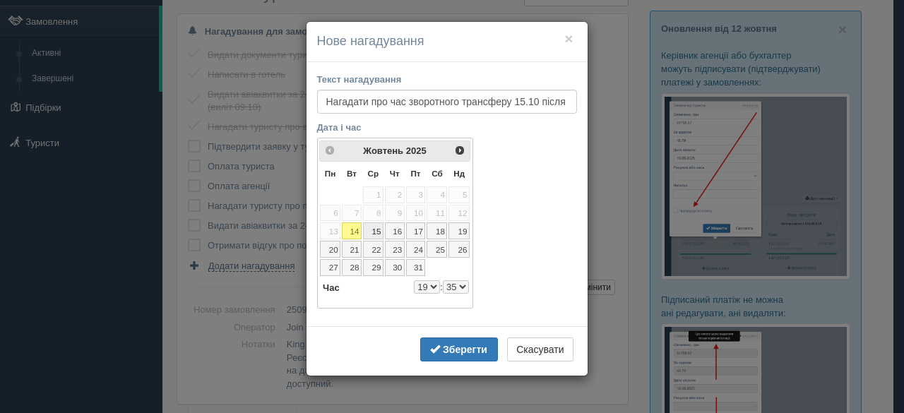
select select "19"
select select "35"
click at [428, 284] on select "0 1 2 3 4 5 6 7 8 9 10 11 12 13 14 15 16 17 18 19 20 21 22 23" at bounding box center [427, 287] width 26 height 13
select select "12"
select select "35"
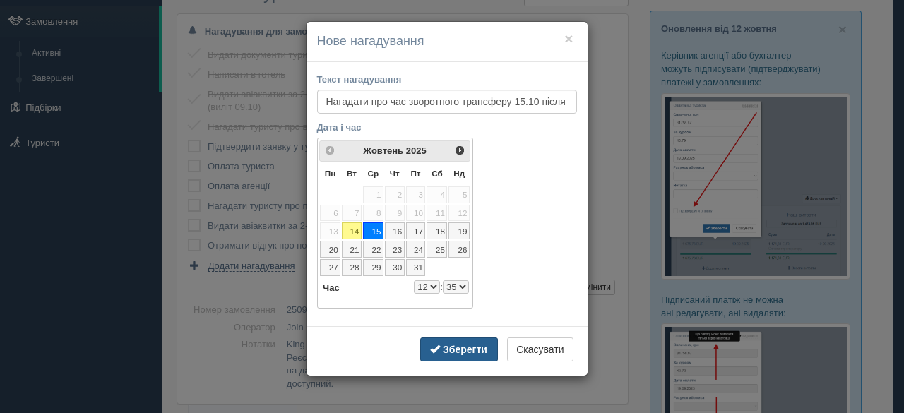
click at [477, 346] on b "Зберегти" at bounding box center [465, 349] width 45 height 11
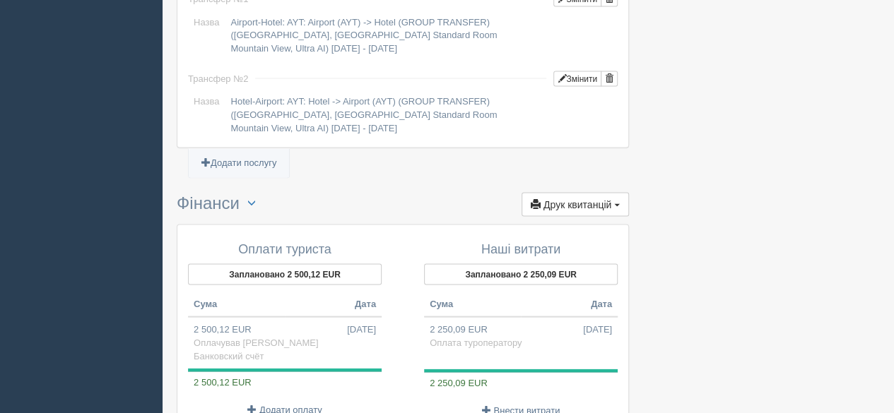
scroll to position [1537, 0]
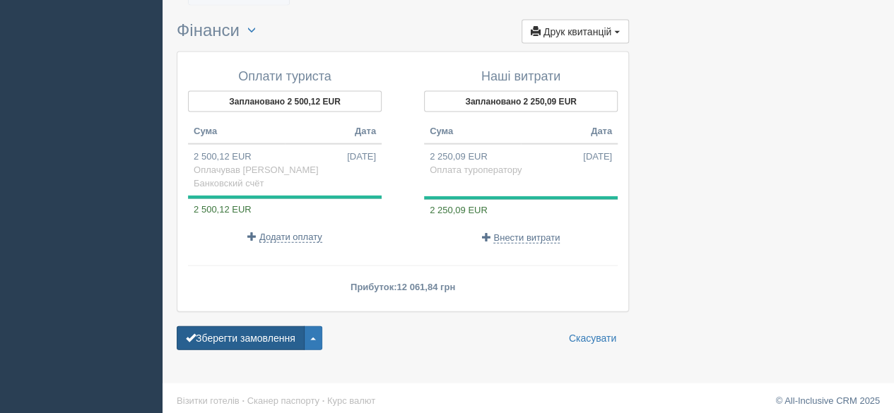
click at [219, 330] on button "Зберегти замовлення" at bounding box center [241, 338] width 128 height 24
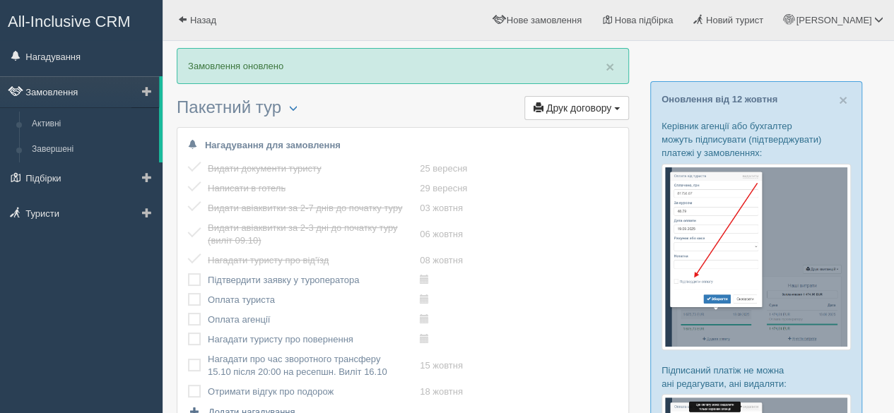
click at [55, 95] on link "Замовлення" at bounding box center [79, 91] width 159 height 31
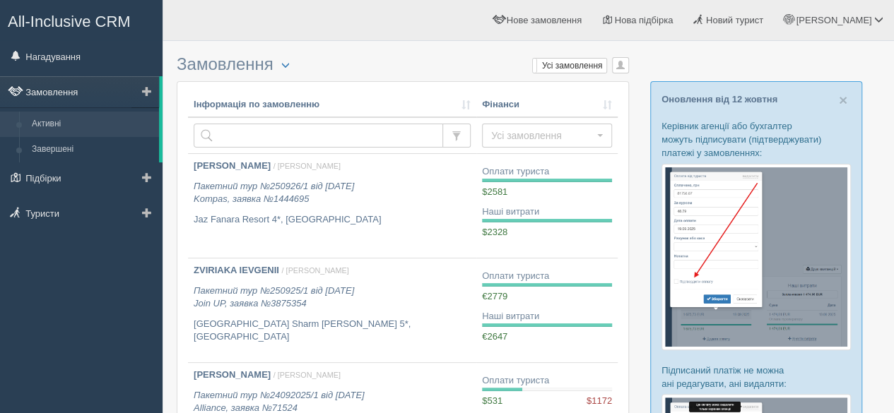
click at [40, 93] on link "Замовлення" at bounding box center [79, 91] width 159 height 31
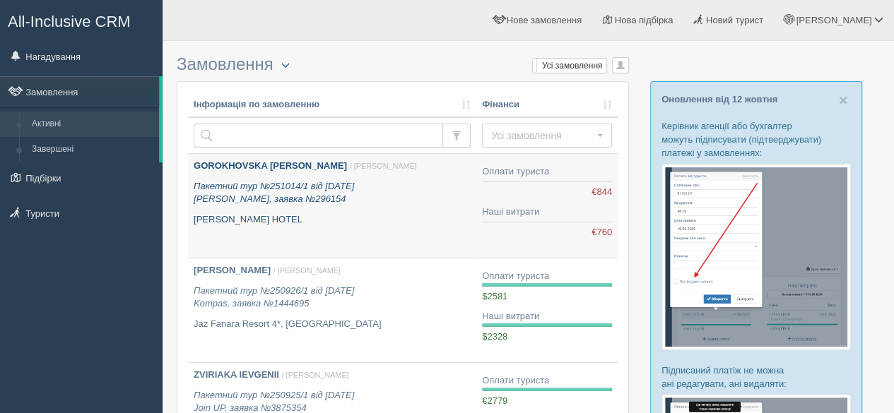
click at [319, 199] on p "Пакетний тур №251014/1 від [DATE] [PERSON_NAME], заявка №296154" at bounding box center [332, 193] width 277 height 26
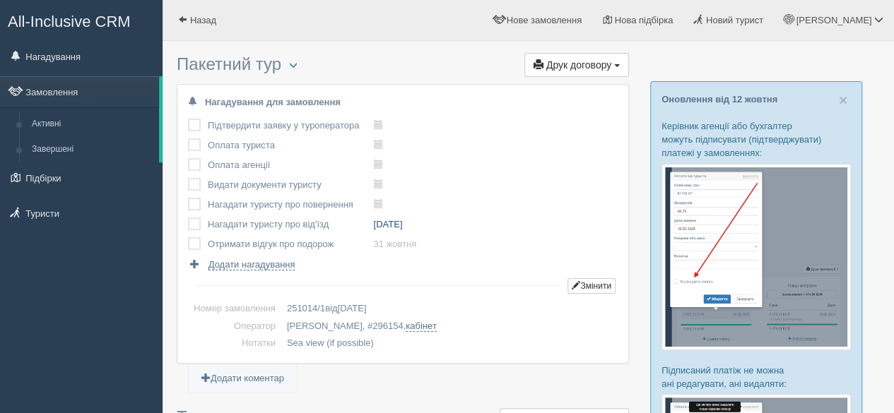
click at [402, 224] on link "20 жовтня" at bounding box center [387, 224] width 29 height 11
type input "2025-10-20 10:45"
select select "10"
select select "45"
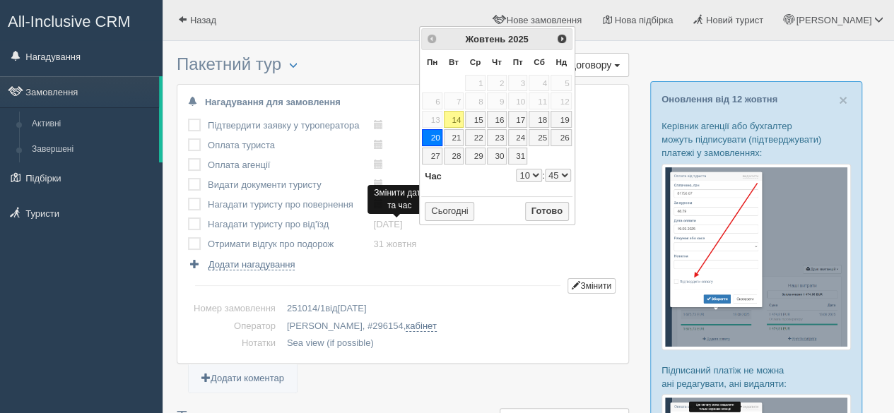
click at [434, 134] on link "20" at bounding box center [432, 137] width 20 height 17
select select "10"
select select "45"
click at [534, 170] on select "0 1 2 3 4 5 6 7 8 9 10 11 12 13 14 15 16 17 18 19 20 21 22 23" at bounding box center [529, 175] width 26 height 13
type input "2025-10-20 7:45"
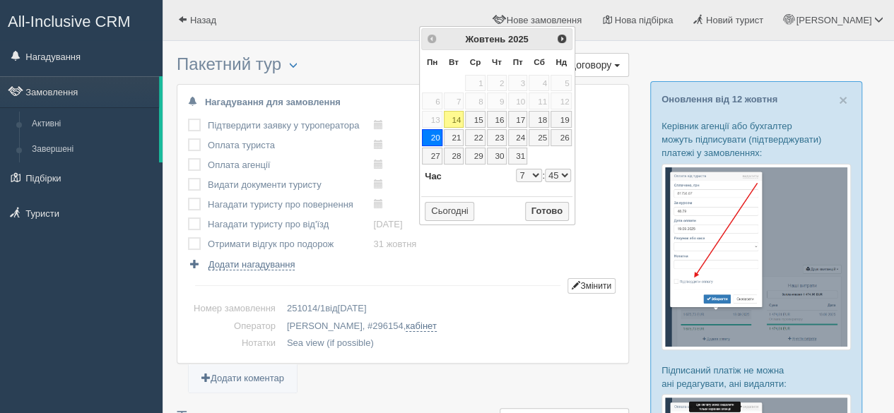
select select "7"
select select "45"
click at [547, 208] on button "Готово" at bounding box center [547, 212] width 44 height 20
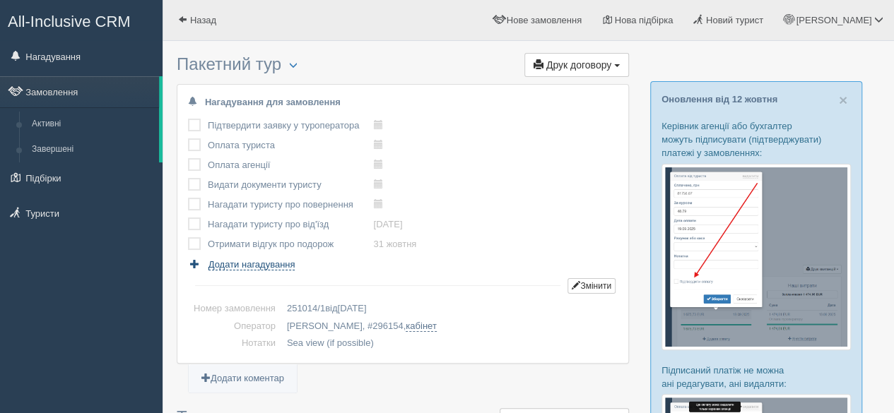
click at [283, 265] on span "Додати нагадування" at bounding box center [251, 264] width 87 height 11
select select "19"
select select "35"
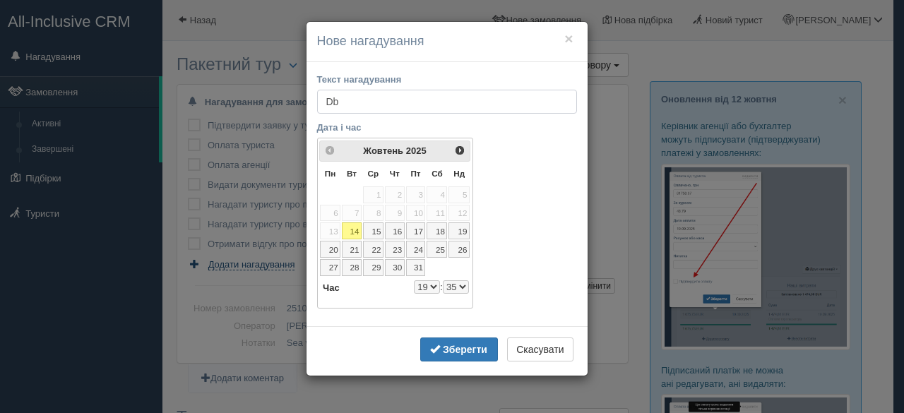
type input "D"
type input "Видати маршрутний лист після 17:00"
click at [334, 244] on link "20" at bounding box center [330, 249] width 20 height 17
select select "19"
select select "35"
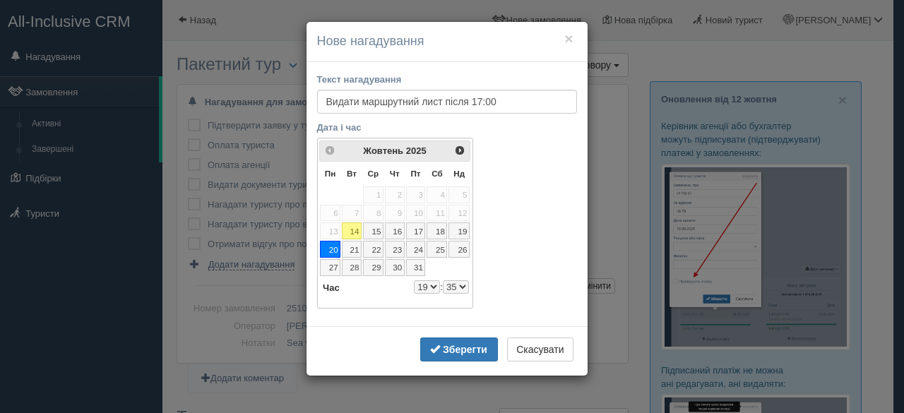
click at [427, 285] on select "0 1 2 3 4 5 6 7 8 9 10 11 12 13 14 15 16 17 18 19 20 21 22 23" at bounding box center [427, 287] width 26 height 13
select select "17"
select select "35"
click at [452, 288] on select "00 05 10 15 20 25 30 35 40 45 50 55" at bounding box center [456, 287] width 26 height 13
select select "17"
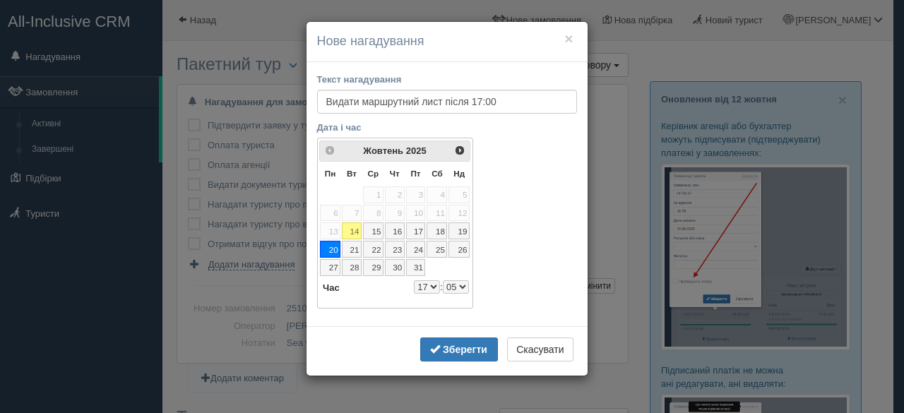
select select "5"
click at [466, 344] on b "Зберегти" at bounding box center [465, 349] width 45 height 11
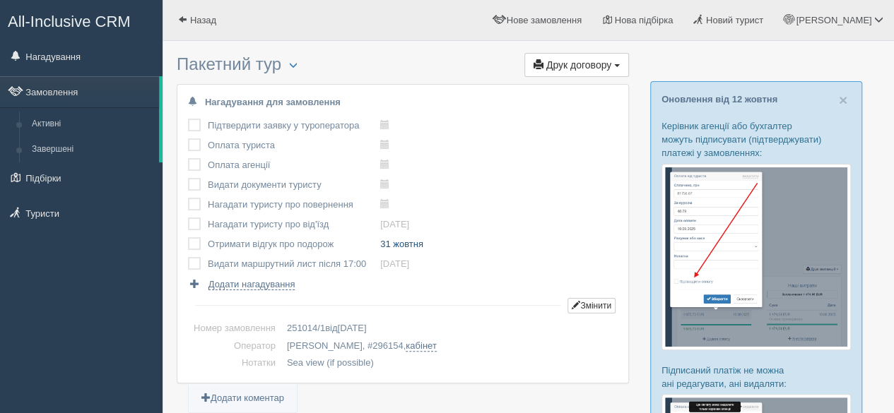
click at [403, 247] on link "31 жовтня" at bounding box center [401, 244] width 43 height 11
type input "2025-10-31 10:15"
select select "10"
select select "15"
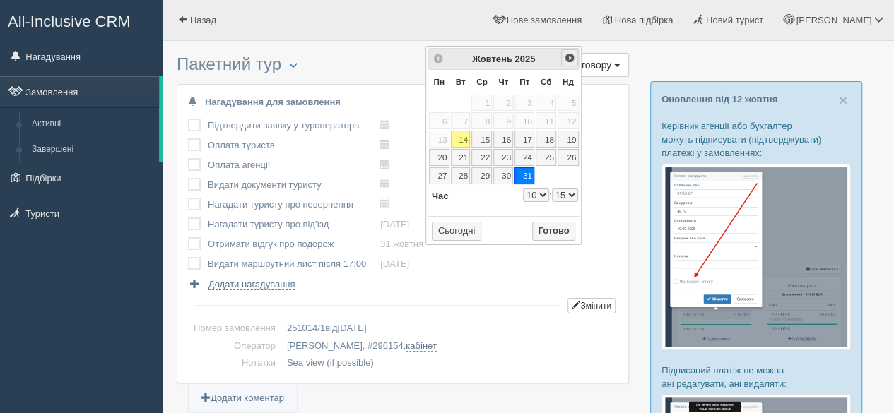
click at [571, 54] on span "Наст>" at bounding box center [569, 57] width 11 height 11
select select "10"
select select "15"
click at [458, 120] on link "4" at bounding box center [461, 120] width 20 height 17
type input "2025-11-04 10:15"
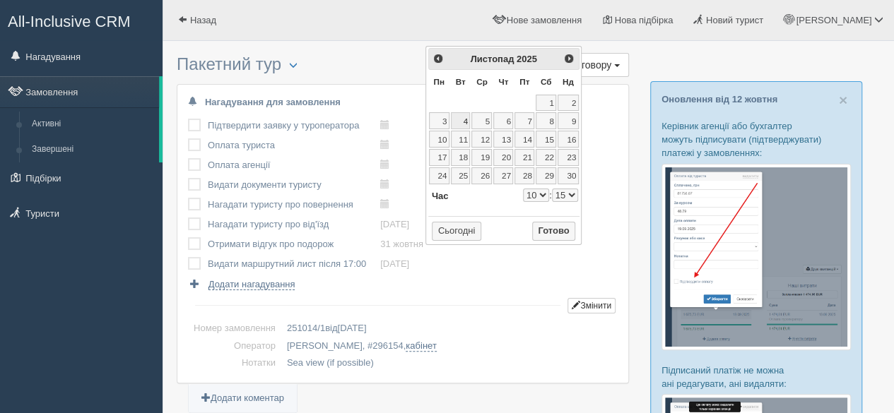
select select "10"
select select "15"
click at [536, 194] on select "0 1 2 3 4 5 6 7 8 9 10 11 12 13 14 15 16 17 18 19 20 21 22 23" at bounding box center [536, 195] width 26 height 13
type input "2025-11-04 8:15"
select select "8"
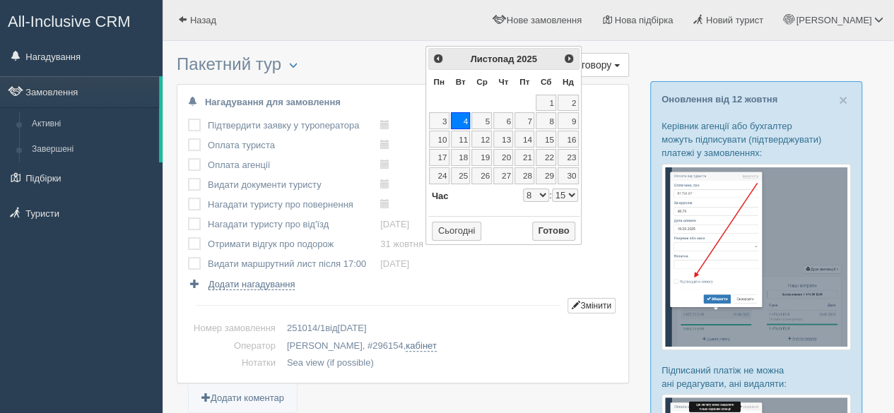
select select "15"
click at [555, 225] on button "Готово" at bounding box center [554, 232] width 44 height 20
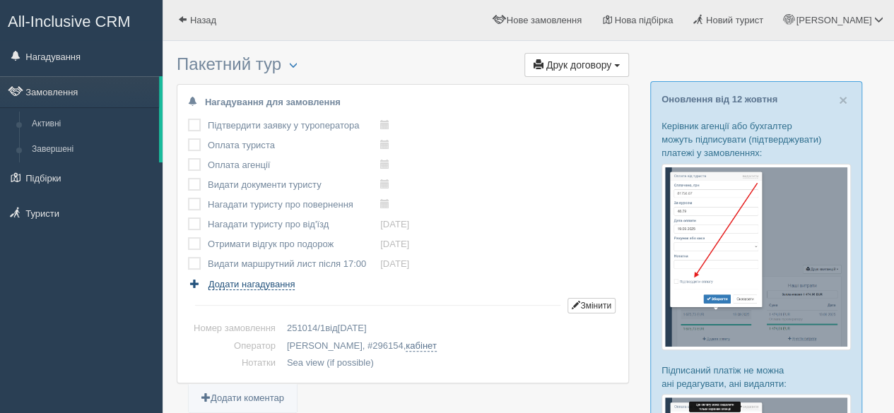
click at [276, 281] on span "Додати нагадування" at bounding box center [251, 284] width 87 height 11
select select "19"
select select "35"
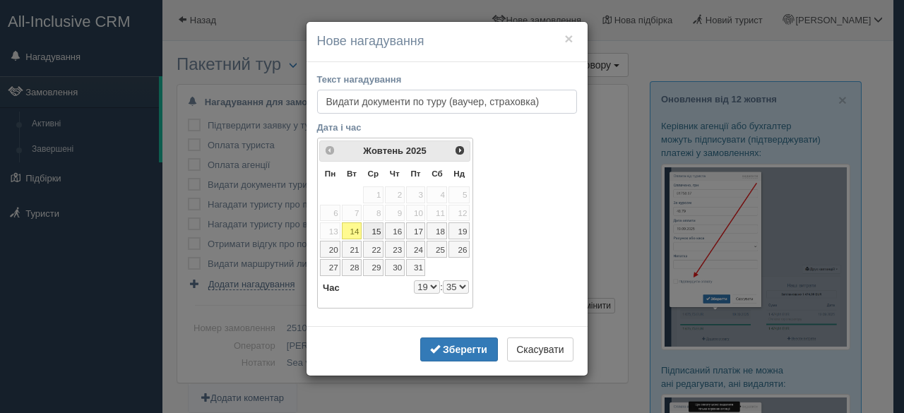
type input "Видати документи по туру (ваучер, страховка)"
click at [377, 232] on link "15" at bounding box center [373, 231] width 20 height 17
select select "19"
select select "35"
click at [431, 283] on select "0 1 2 3 4 5 6 7 8 9 10 11 12 13 14 15 16 17 18 19 20 21 22 23" at bounding box center [427, 287] width 26 height 13
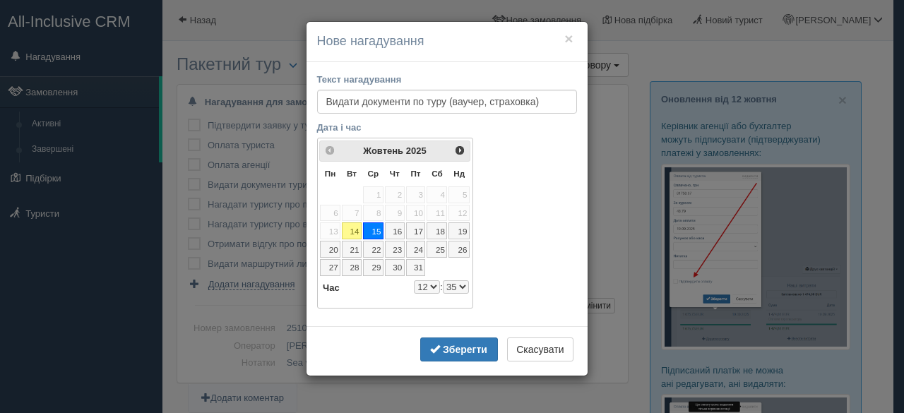
select select "12"
select select "35"
click at [430, 285] on select "0 1 2 3 4 5 6 7 8 9 10 11 12 13 14 15 16 17 18 19 20 21 22 23" at bounding box center [427, 287] width 26 height 13
select select "13"
select select "35"
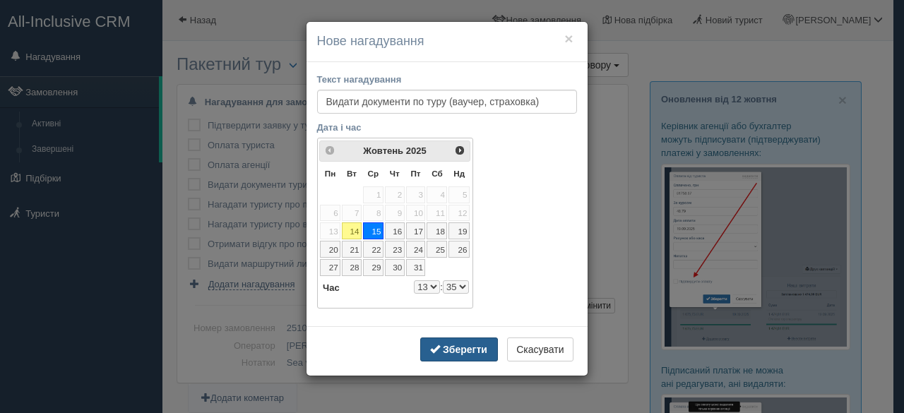
click at [471, 338] on button "Зберегти" at bounding box center [459, 350] width 78 height 24
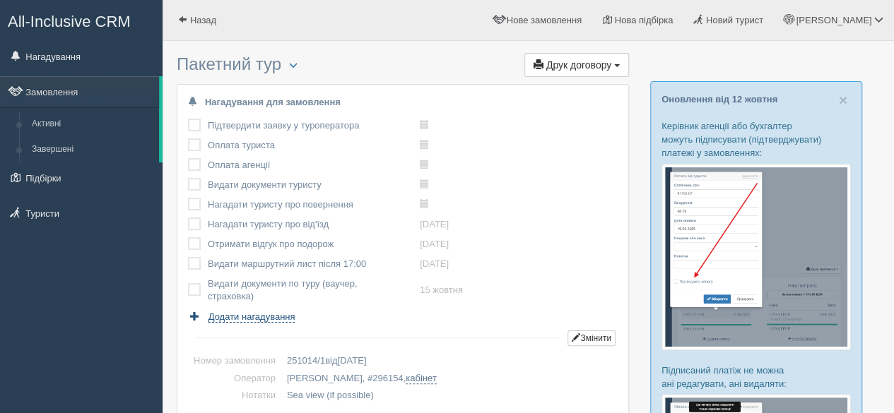
click at [275, 314] on span "Додати нагадування" at bounding box center [251, 317] width 87 height 11
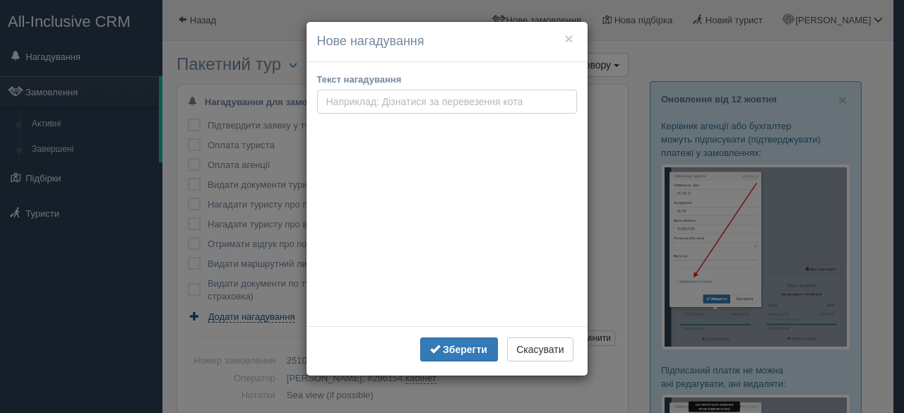
select select "19"
select select "35"
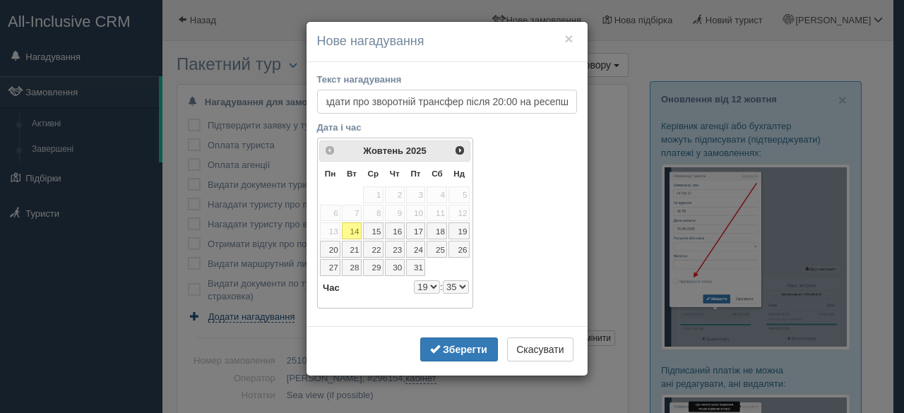
scroll to position [0, 24]
drag, startPoint x: 455, startPoint y: 103, endPoint x: 458, endPoint y: 114, distance: 11.0
click at [456, 102] on input "Нагадати про зворотній трансфер після 20:00 на ресепшн" at bounding box center [447, 102] width 260 height 24
type input "Нагадати про зворотній трансфер. Інформація після 20:00 на ресепшн"
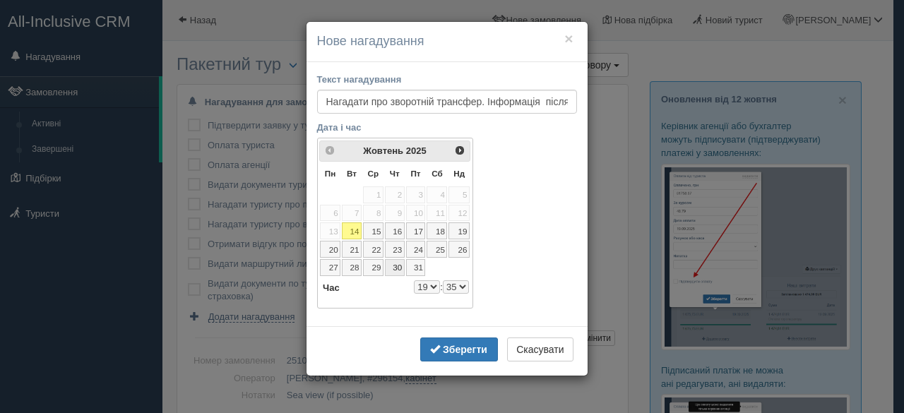
click at [397, 264] on link "30" at bounding box center [395, 267] width 20 height 17
select select "19"
select select "35"
click at [541, 107] on input "Нагадати про зворотній трансфер. Інформація після 20:00 на ресепшн" at bounding box center [447, 102] width 260 height 24
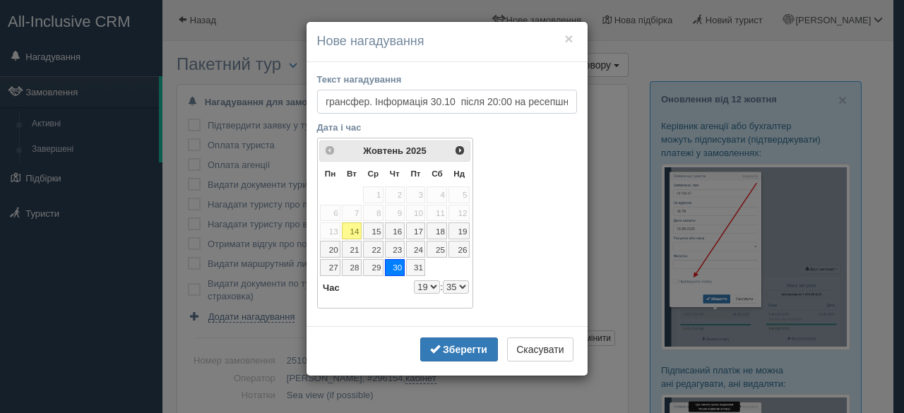
click at [459, 102] on input "Нагадати про зворотній трансфер. Інформація 30.10 після 20:00 на ресепшн" at bounding box center [447, 102] width 260 height 24
type input "Нагадати про зворотній трансфер. Інформація 30.10 після 20:00 на ресепшн"
click at [425, 285] on select "0 1 2 3 4 5 6 7 8 9 10 11 12 13 14 15 16 17 18 19 20 21 22 23" at bounding box center [427, 287] width 26 height 13
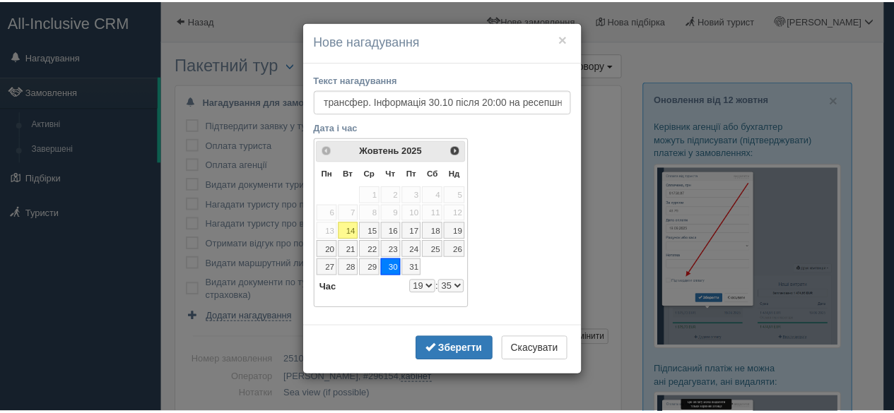
scroll to position [0, 0]
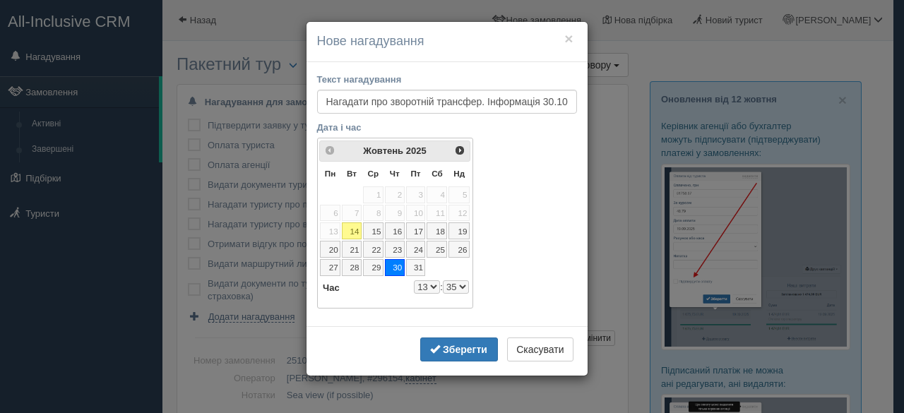
select select "13"
select select "35"
click at [458, 348] on b "Зберегти" at bounding box center [465, 349] width 45 height 11
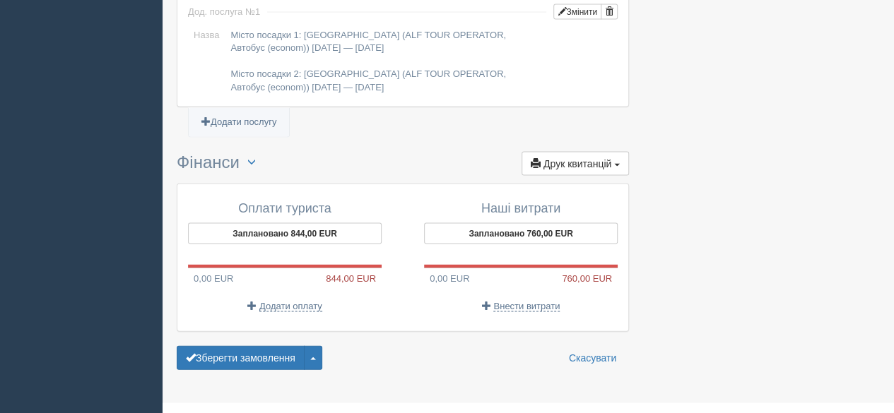
scroll to position [1362, 0]
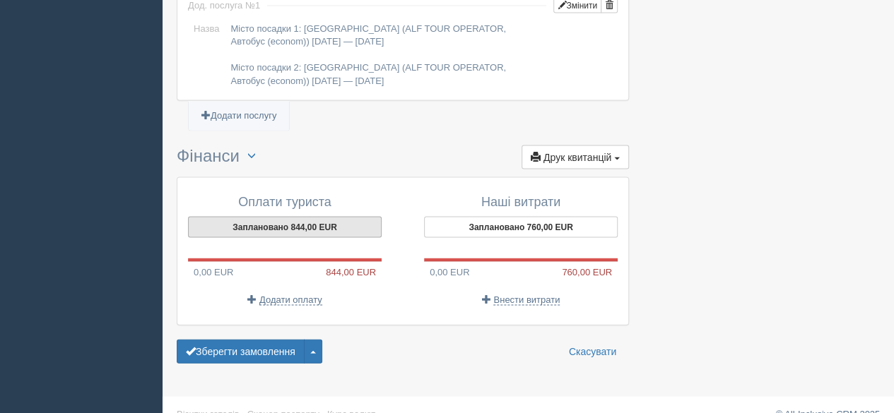
click at [281, 217] on button "Заплановано 844,00 EUR" at bounding box center [285, 227] width 194 height 21
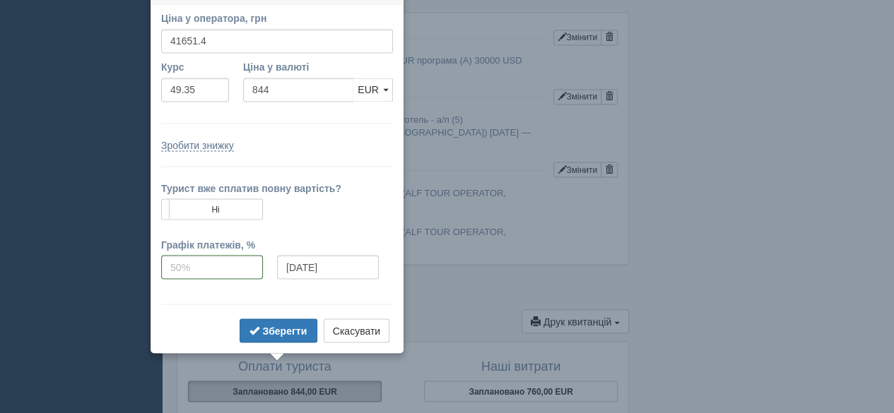
scroll to position [1179, 0]
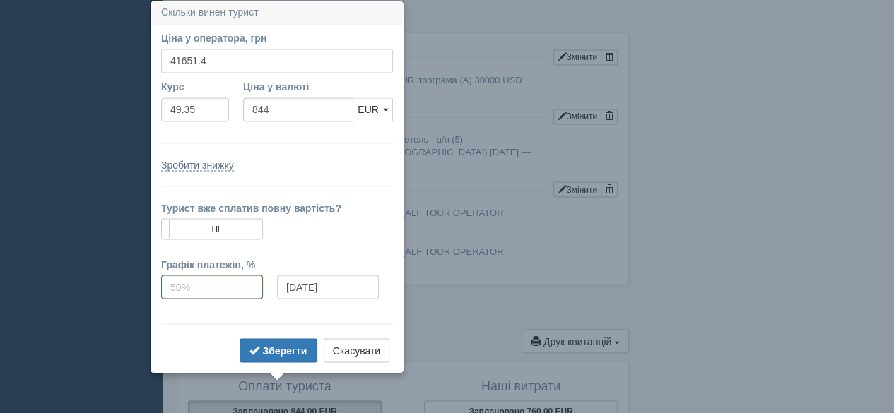
click at [243, 60] on input "41651.4" at bounding box center [277, 61] width 232 height 24
type input "4"
type input "41651"
type input "843.99"
click at [272, 148] on form "Ціна у оператора, грн 41651 Вказати ціну у валюті Курс 49.35 Ціна у валюті 843.…" at bounding box center [277, 198] width 232 height 335
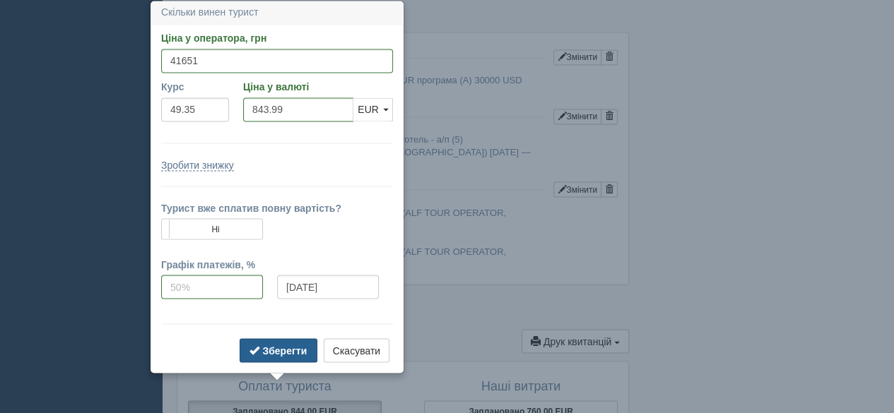
click at [281, 347] on b "Зберегти" at bounding box center [284, 350] width 45 height 11
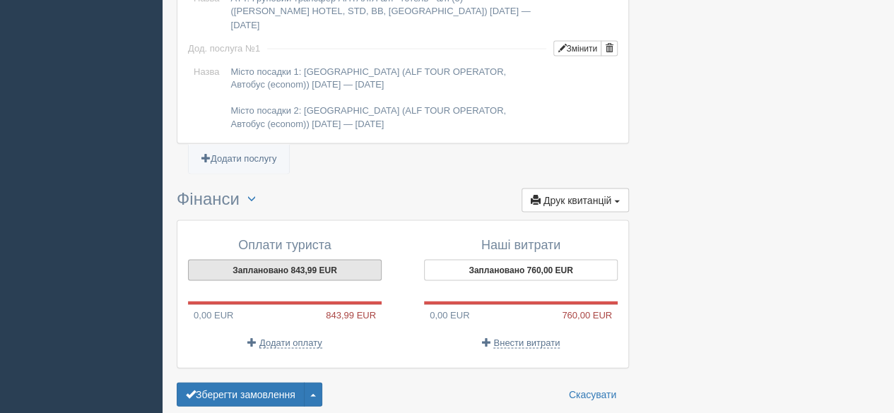
click at [299, 259] on button "Заплановано 843,99 EUR" at bounding box center [285, 269] width 194 height 21
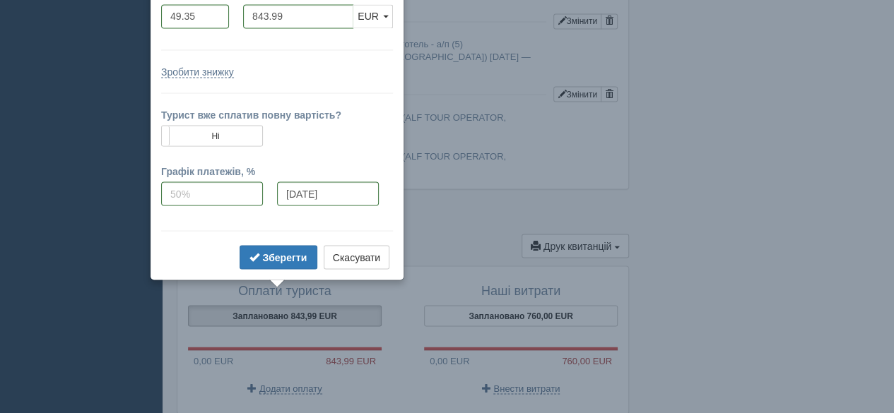
scroll to position [1181, 0]
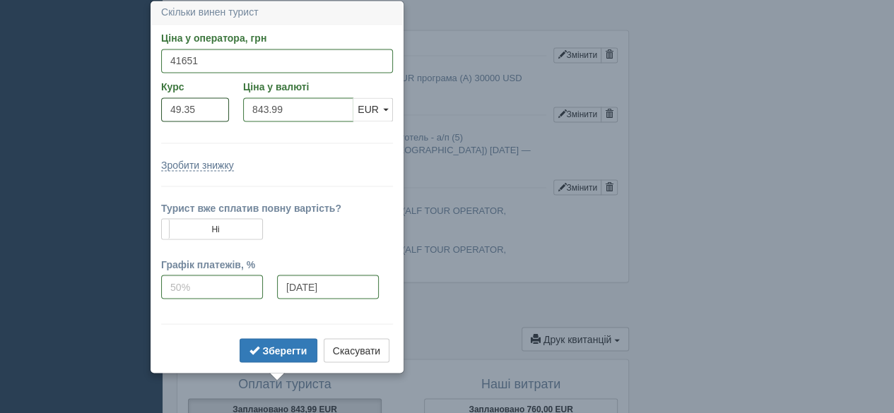
drag, startPoint x: 204, startPoint y: 111, endPoint x: 165, endPoint y: 112, distance: 38.9
click at [165, 112] on input "49.35" at bounding box center [195, 110] width 68 height 24
click at [365, 354] on button "Скасувати" at bounding box center [357, 350] width 66 height 24
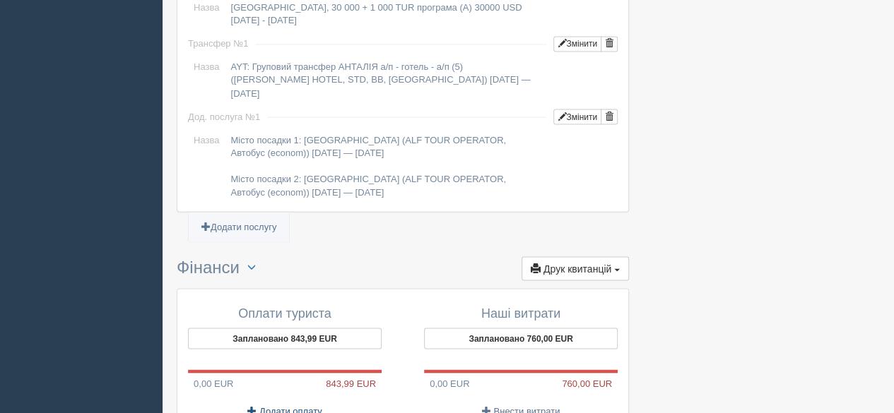
click at [283, 406] on span "Додати оплату" at bounding box center [290, 411] width 63 height 11
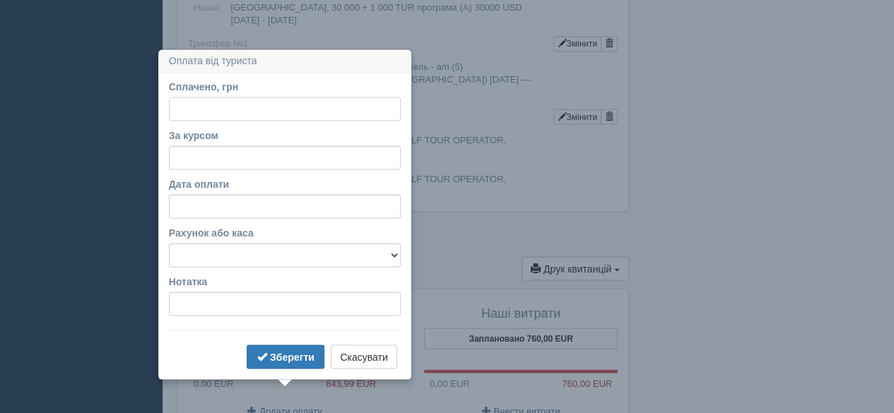
scroll to position [1300, 0]
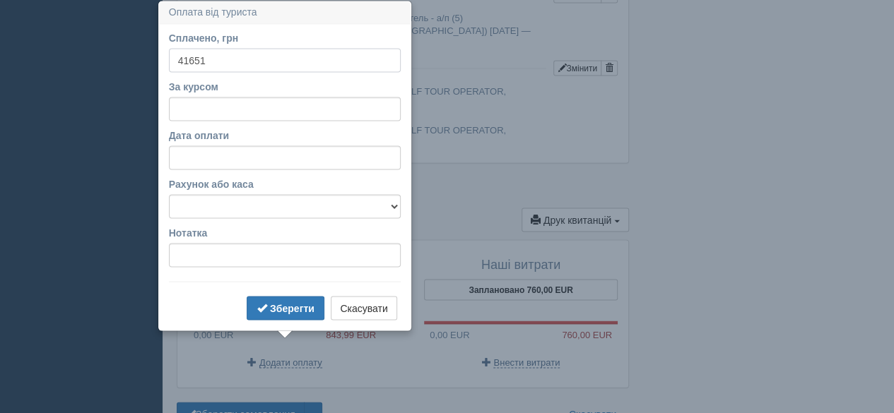
type input "41651"
click at [249, 109] on input "За курсом" at bounding box center [285, 109] width 232 height 24
paste input "49.35"
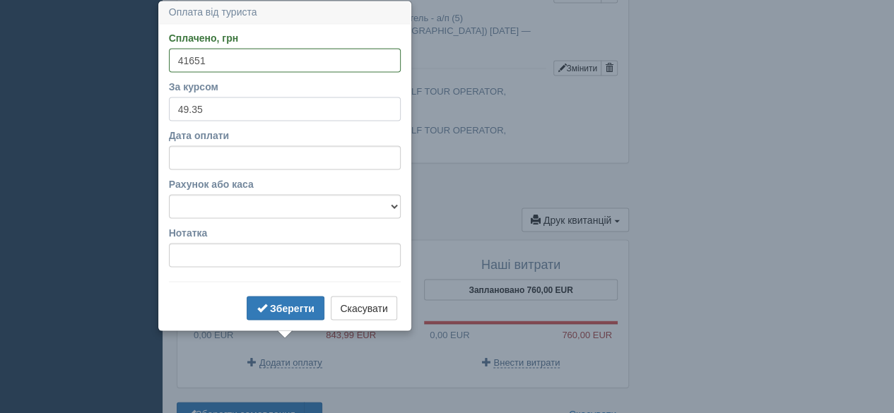
type input "49.35"
click at [226, 158] on input "Дата оплати" at bounding box center [285, 158] width 232 height 24
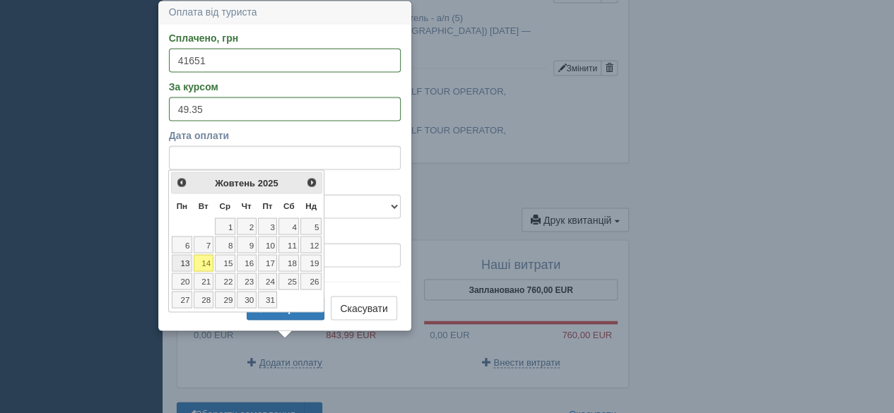
click at [184, 264] on link "13" at bounding box center [182, 262] width 20 height 17
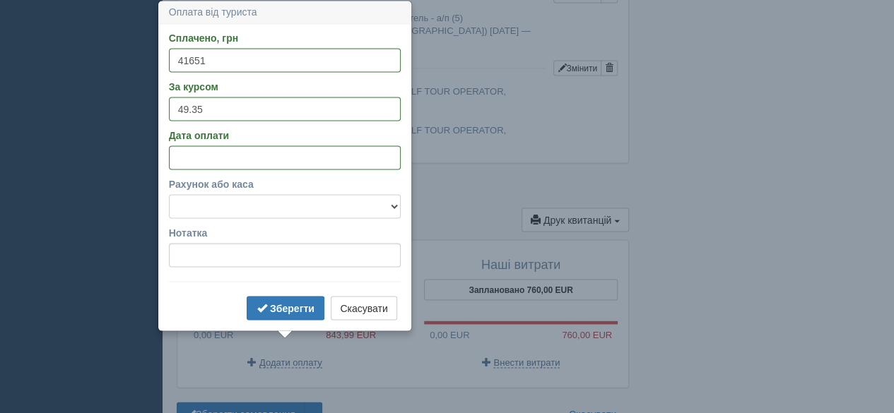
click at [209, 200] on select "Банковский счёт Наличная касса" at bounding box center [285, 206] width 232 height 24
select select "575"
click at [169, 194] on select "Банковский счёт Наличная касса" at bounding box center [285, 206] width 232 height 24
click at [217, 251] on input "Нотатка" at bounding box center [285, 255] width 232 height 24
type input "Приват"
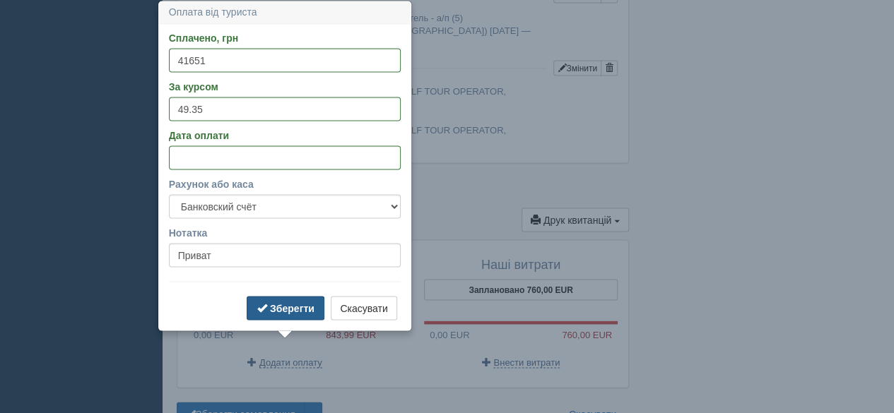
click at [278, 302] on b "Зберегти" at bounding box center [292, 307] width 45 height 11
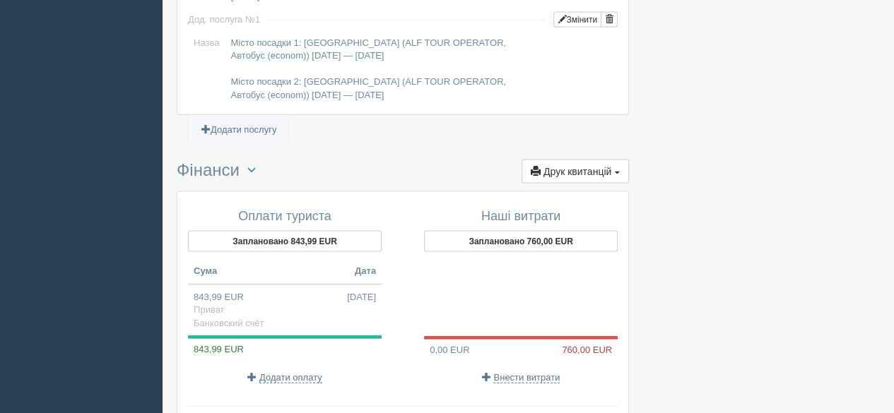
scroll to position [1371, 0]
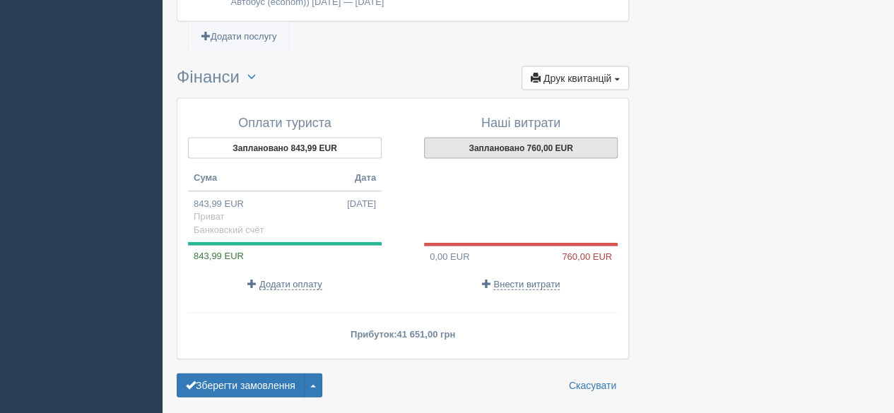
click at [541, 138] on button "Заплановано 760,00 EUR" at bounding box center [521, 148] width 194 height 21
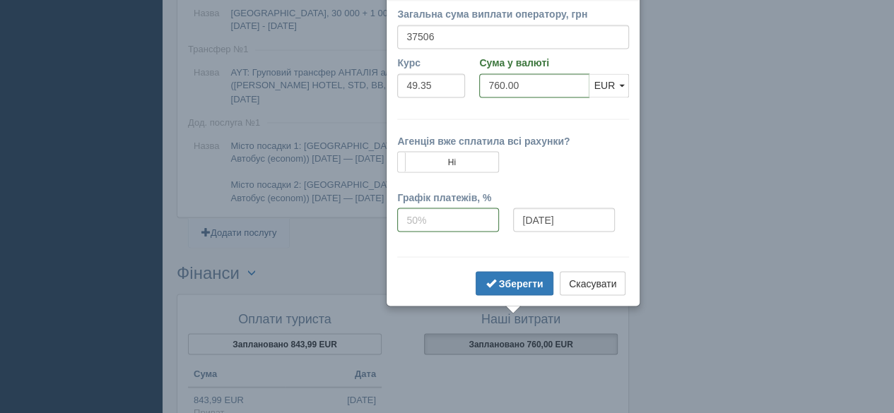
scroll to position [1222, 0]
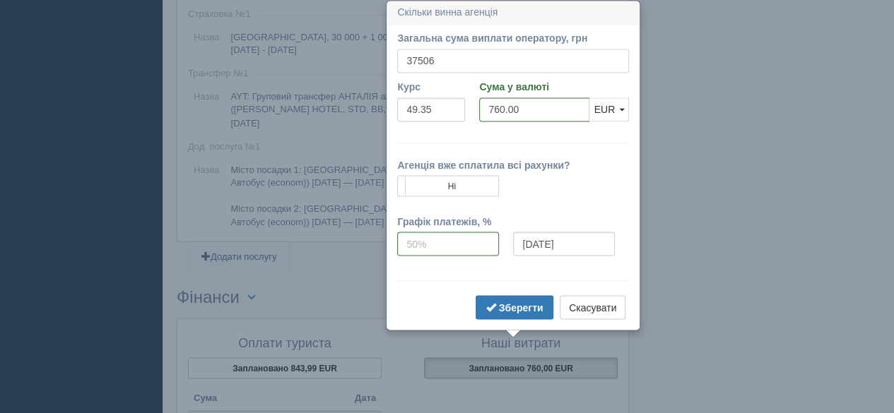
click at [447, 60] on input "37506" at bounding box center [513, 61] width 232 height 24
click at [551, 138] on form "Загальна сума виплати оператору, грн 37506 Вказати суму у валюті Курс 49.35 Сум…" at bounding box center [513, 177] width 232 height 292
drag, startPoint x: 445, startPoint y: 111, endPoint x: 362, endPoint y: 111, distance: 83.4
click at [530, 302] on b "Зберегти" at bounding box center [521, 307] width 45 height 11
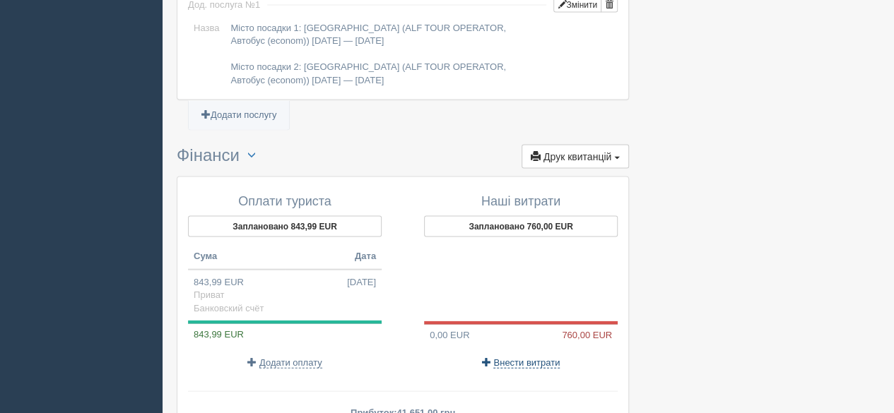
click at [524, 358] on span "Внести витрати" at bounding box center [526, 363] width 66 height 11
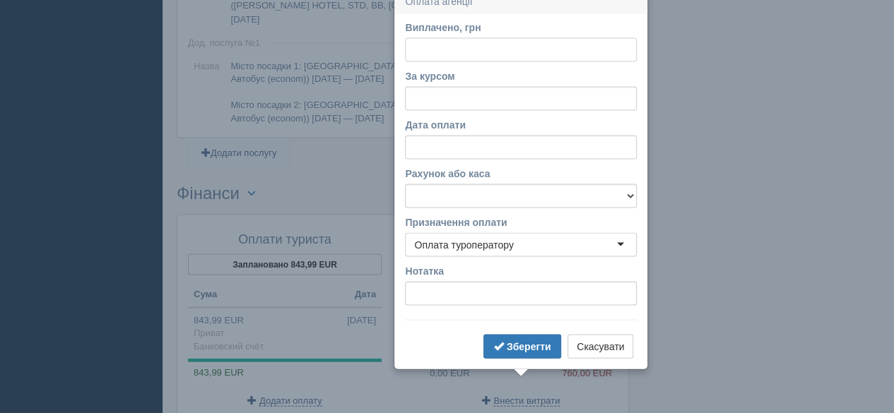
scroll to position [1315, 0]
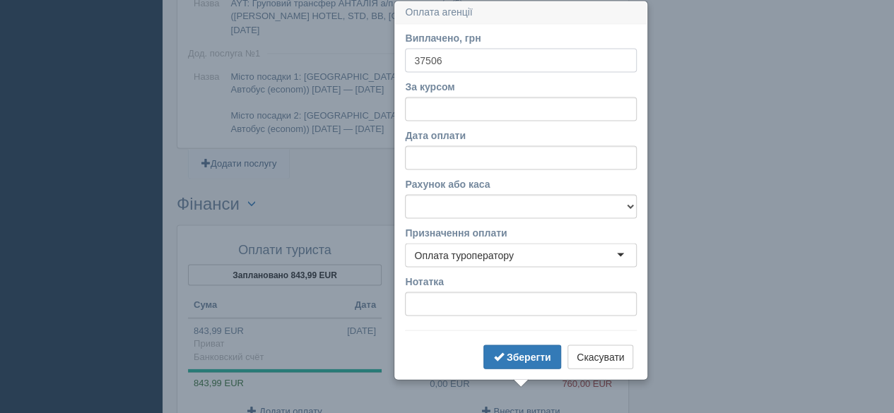
type input "37506"
click at [459, 102] on input "За курсом" at bounding box center [521, 109] width 232 height 24
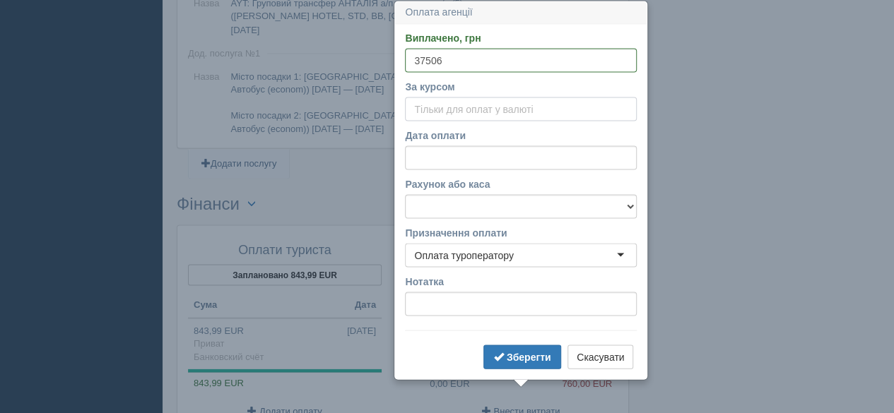
paste input "49.35"
type input "49.35"
click at [466, 150] on input "Дата оплати" at bounding box center [521, 158] width 232 height 24
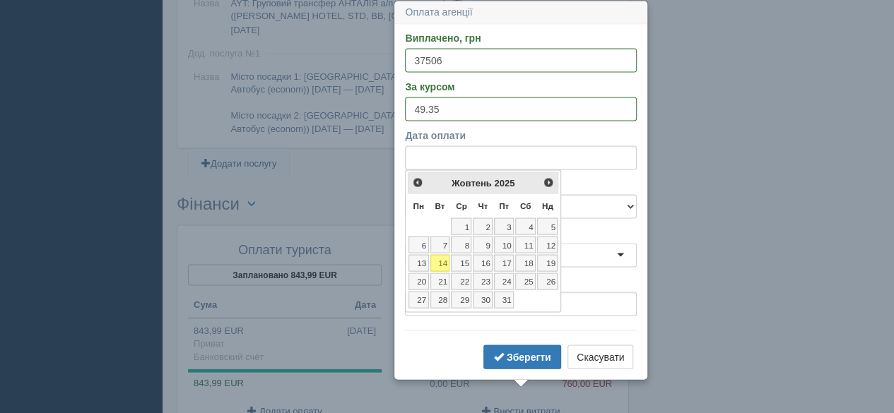
click at [443, 260] on link "14" at bounding box center [440, 262] width 20 height 17
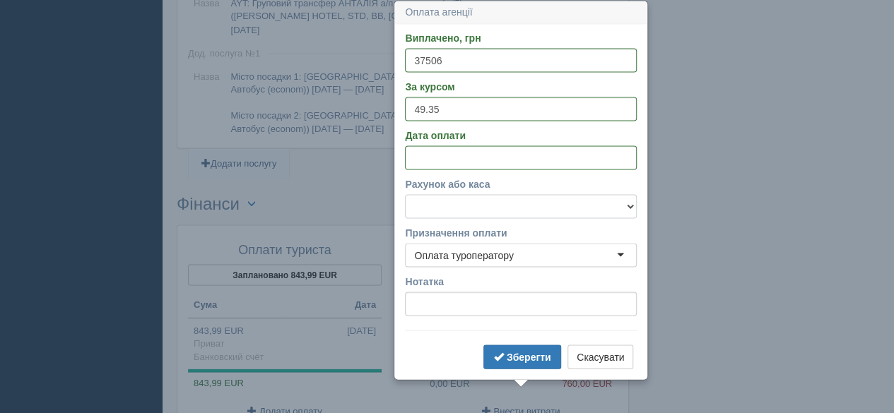
click at [448, 199] on select "Банковский счёт Наличная касса" at bounding box center [521, 206] width 232 height 24
select select "575"
click at [405, 194] on select "Банковский счёт Наличная касса" at bounding box center [521, 206] width 232 height 24
click at [519, 355] on b "Зберегти" at bounding box center [529, 356] width 45 height 11
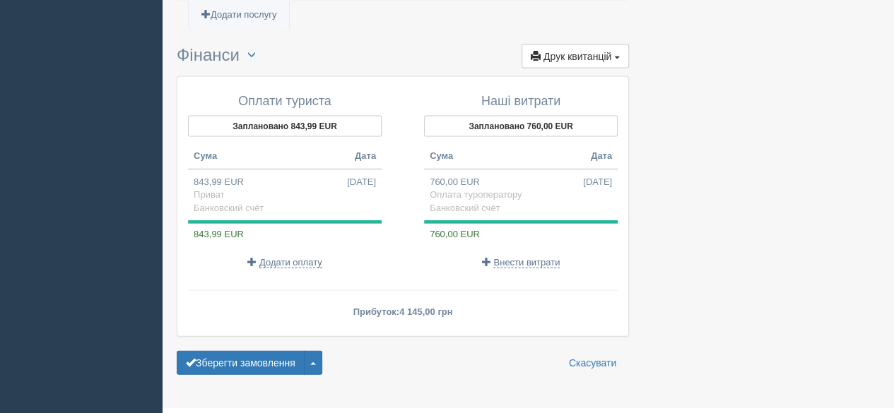
scroll to position [1475, 0]
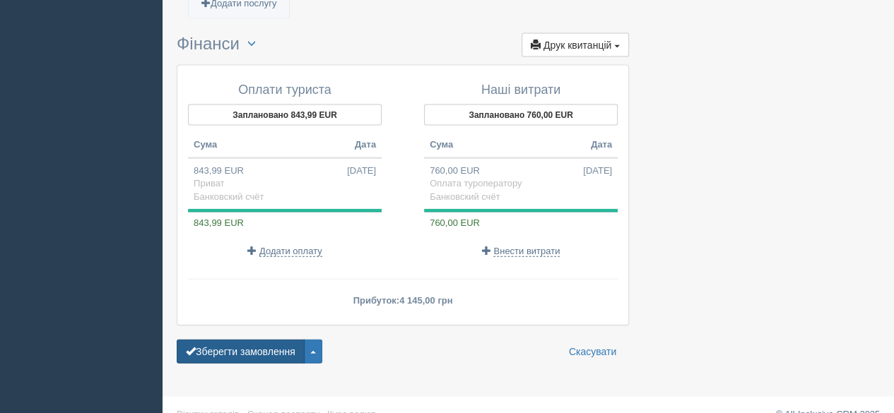
click at [220, 340] on button "Зберегти замовлення" at bounding box center [241, 352] width 128 height 24
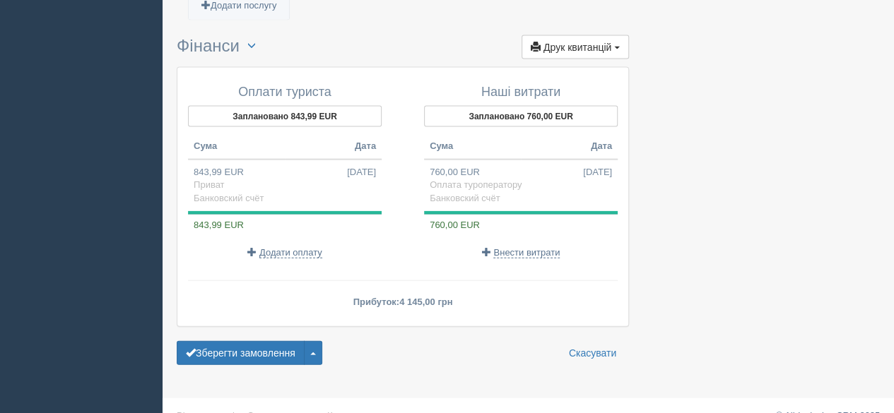
scroll to position [1517, 0]
click at [228, 341] on button "Зберегти замовлення" at bounding box center [241, 353] width 128 height 24
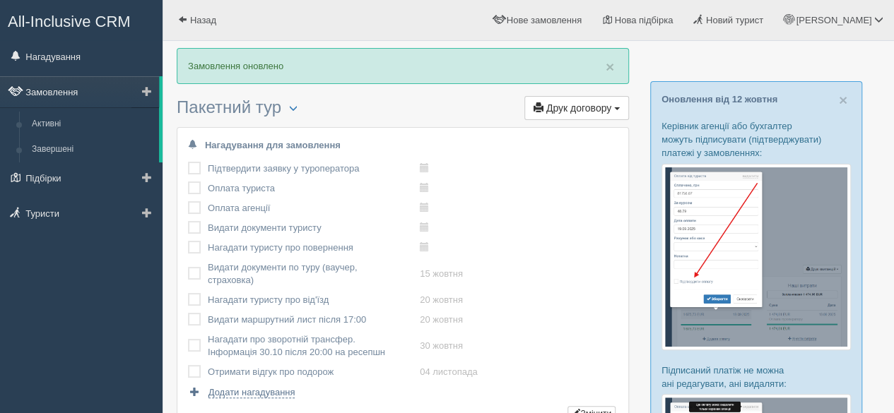
click at [70, 90] on link "Замовлення" at bounding box center [79, 91] width 159 height 31
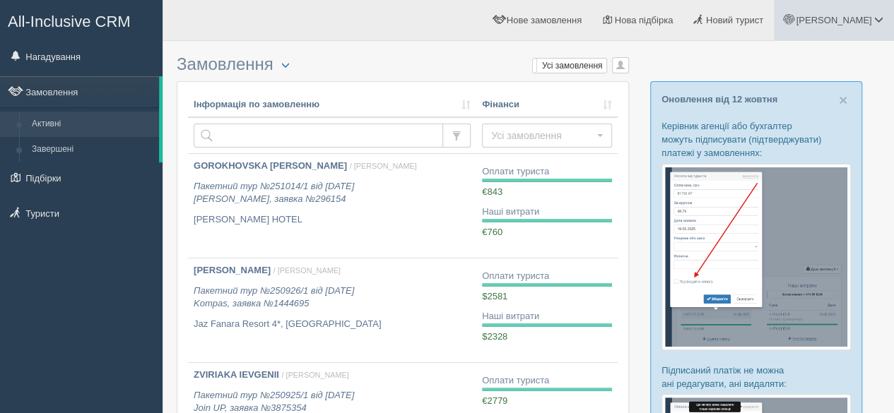
click at [856, 15] on link "[PERSON_NAME]" at bounding box center [834, 20] width 120 height 40
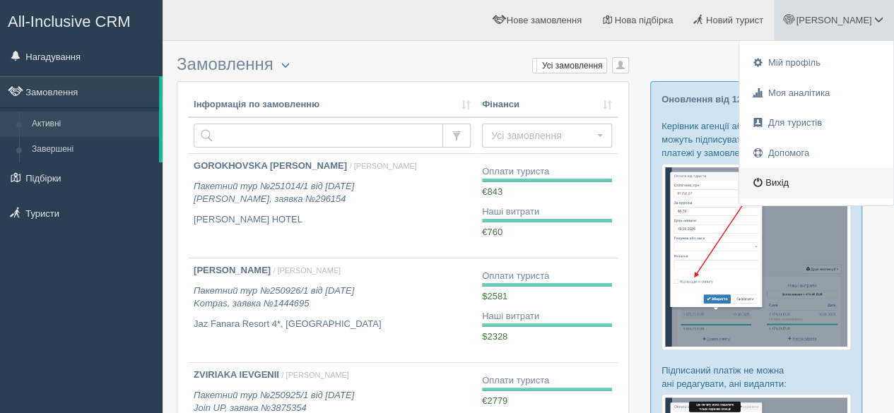
click at [774, 185] on link "Вихід" at bounding box center [816, 183] width 154 height 30
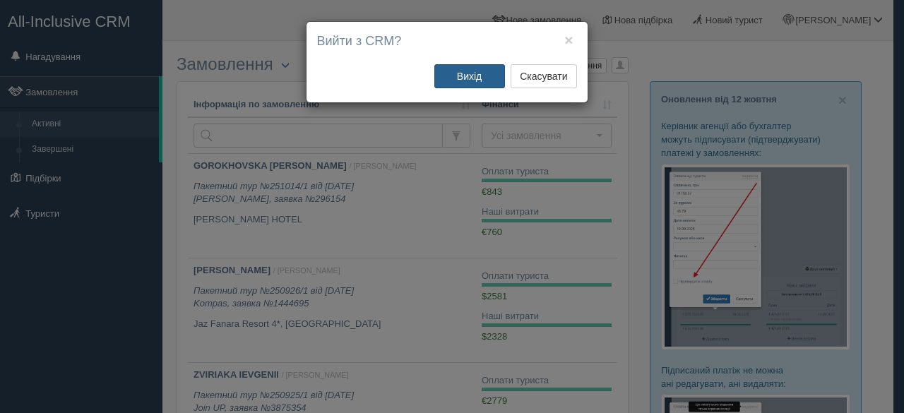
click at [467, 74] on button "Вихід" at bounding box center [470, 76] width 71 height 24
